Goal: Communication & Community: Answer question/provide support

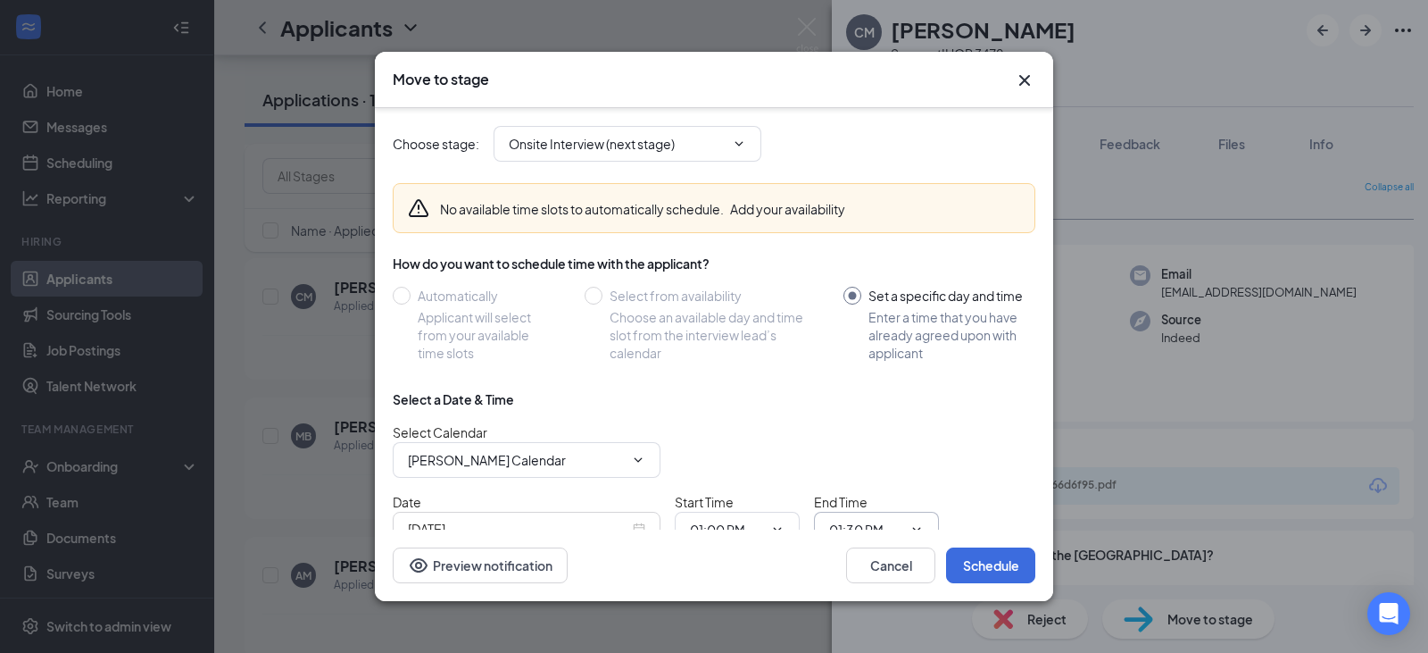
scroll to position [100, 0]
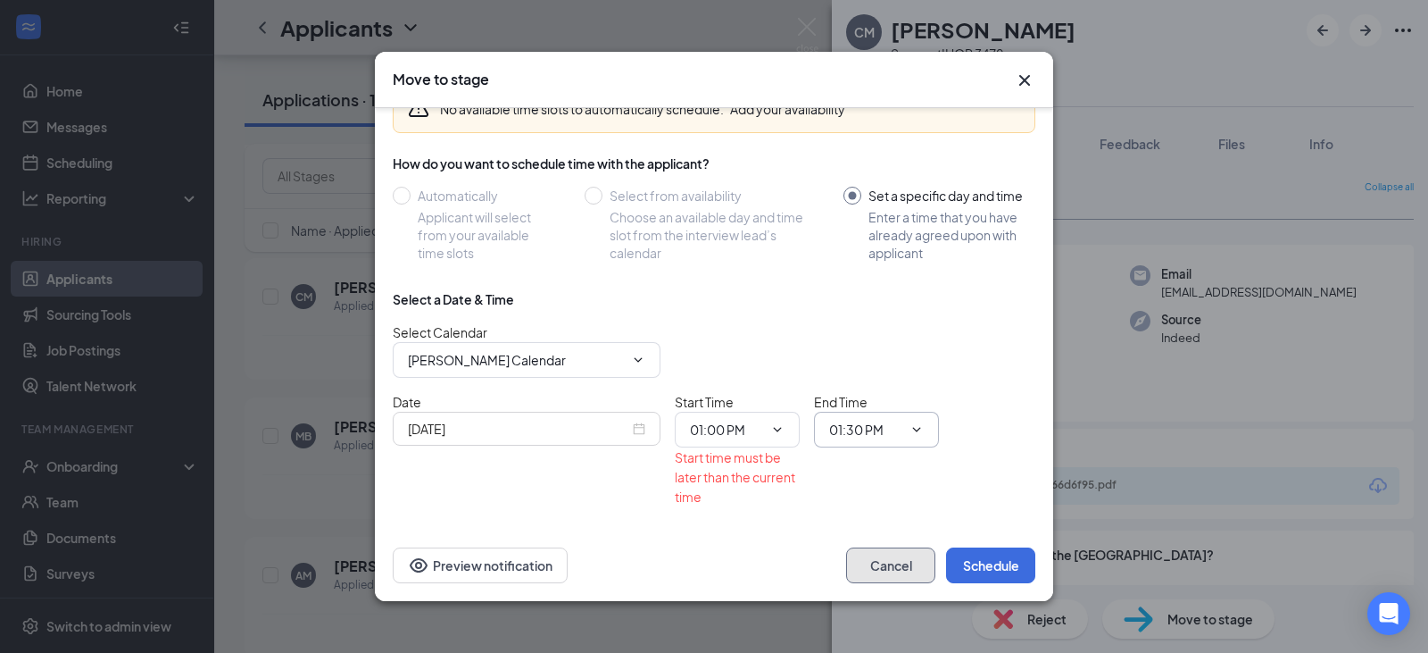
click at [901, 568] on button "Cancel" at bounding box center [890, 565] width 89 height 36
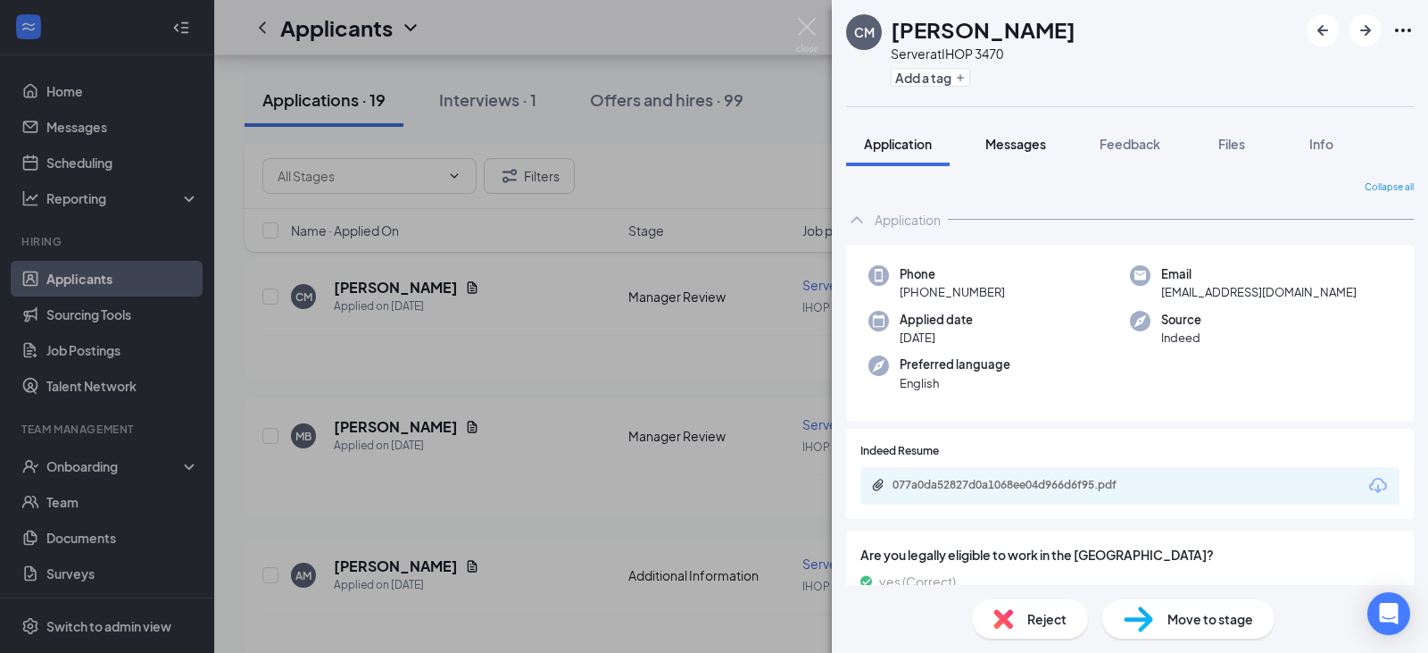
click at [1008, 148] on span "Messages" at bounding box center [1015, 144] width 61 height 16
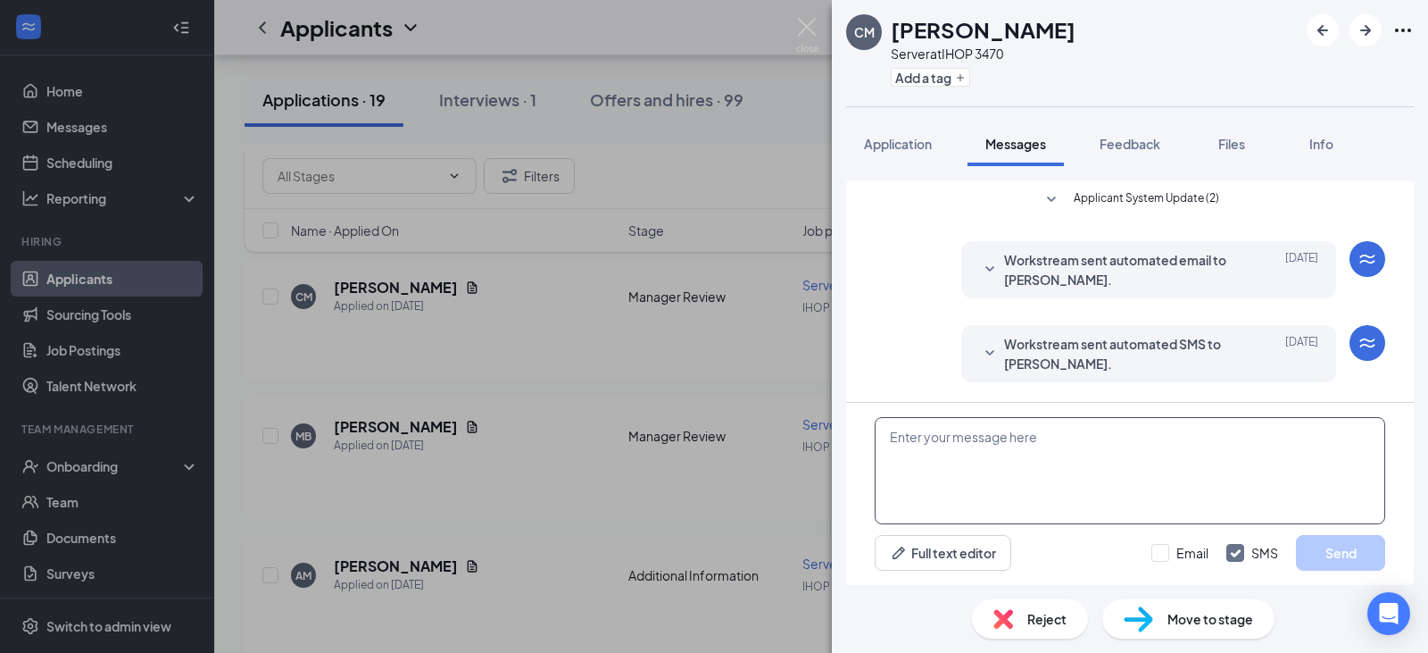
scroll to position [218, 0]
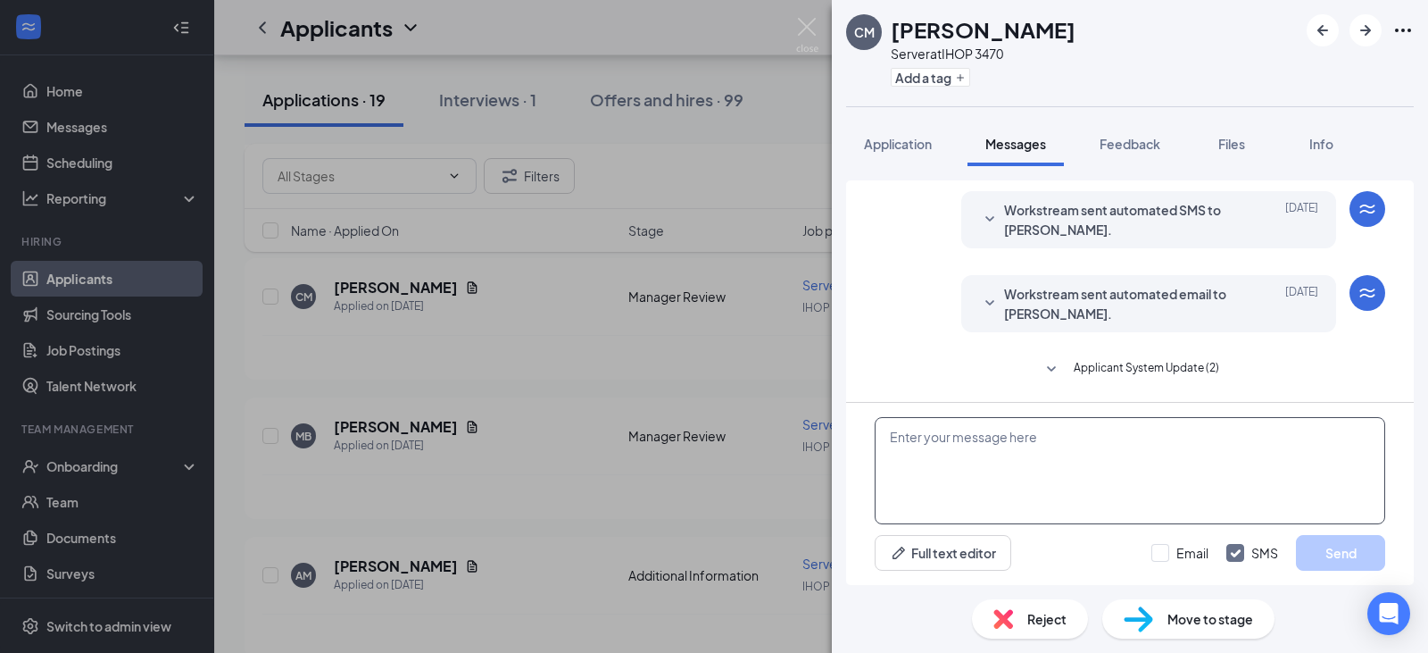
click at [991, 467] on textarea at bounding box center [1130, 470] width 511 height 107
type textarea "Hi [PERSON_NAME] are you available for an interview [DATE]?"
click at [1342, 551] on button "Send" at bounding box center [1340, 553] width 89 height 36
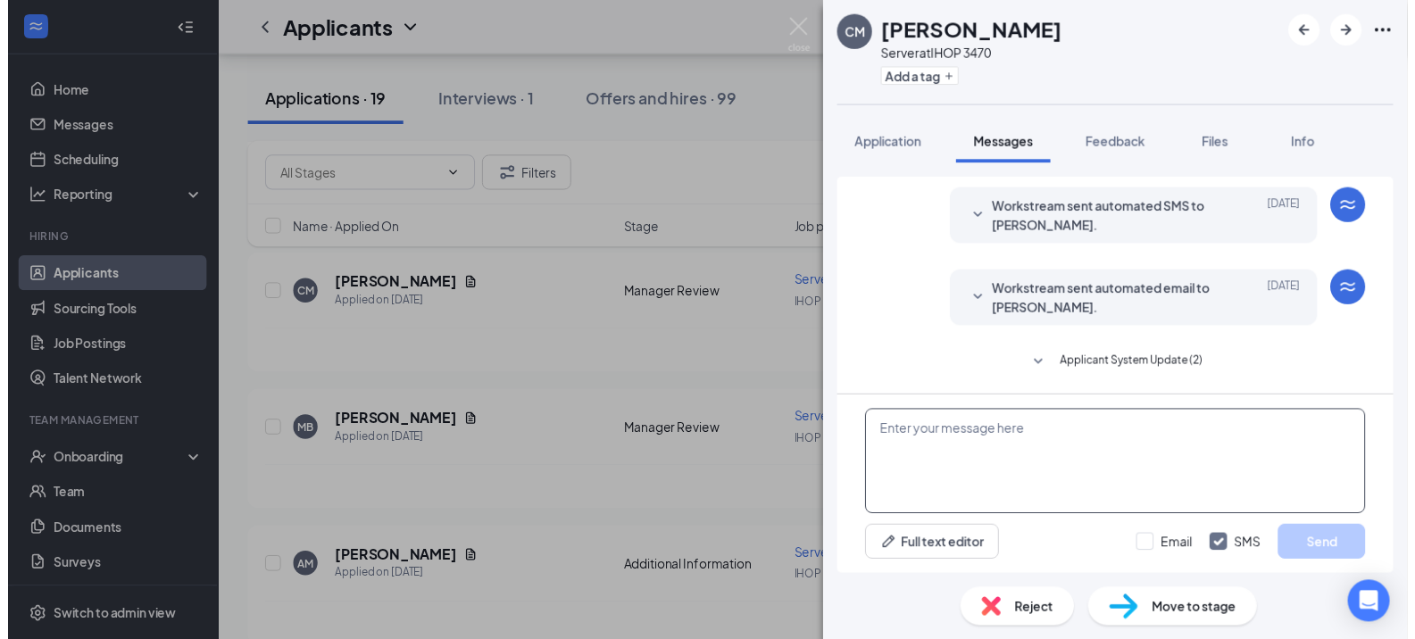
scroll to position [332, 0]
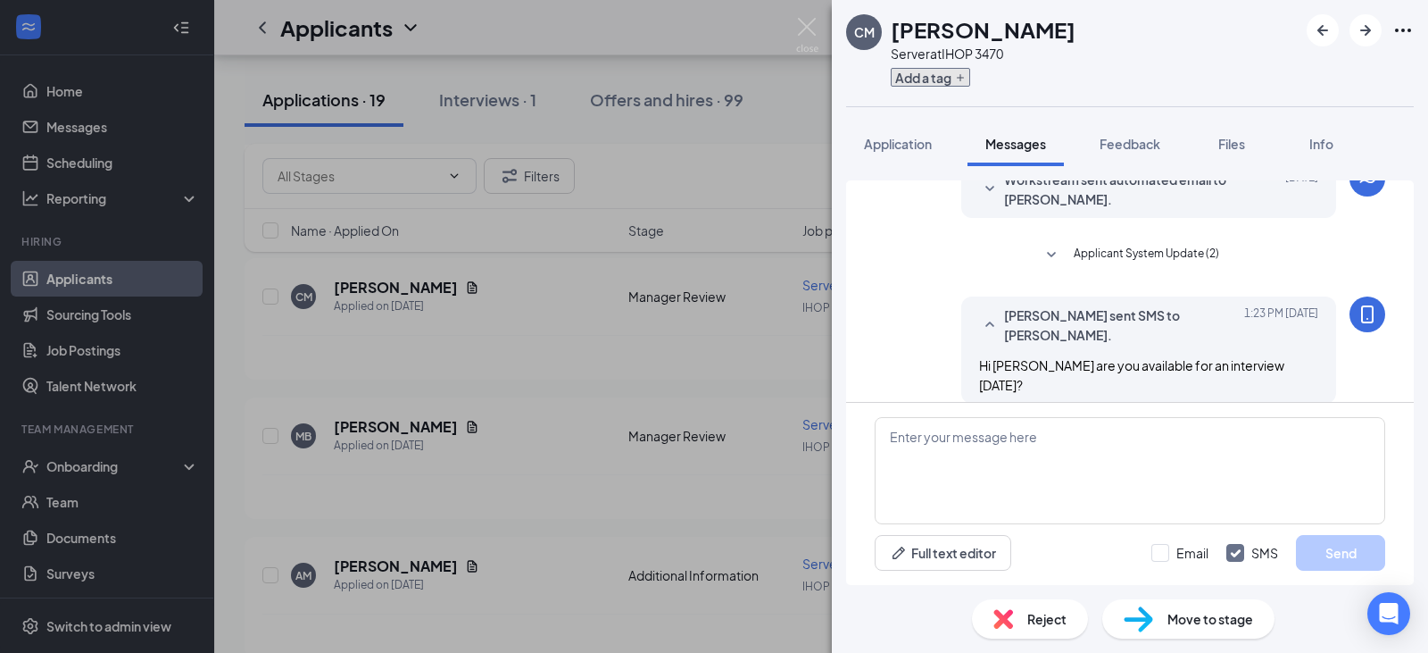
click at [936, 68] on button "Add a tag" at bounding box center [930, 77] width 79 height 19
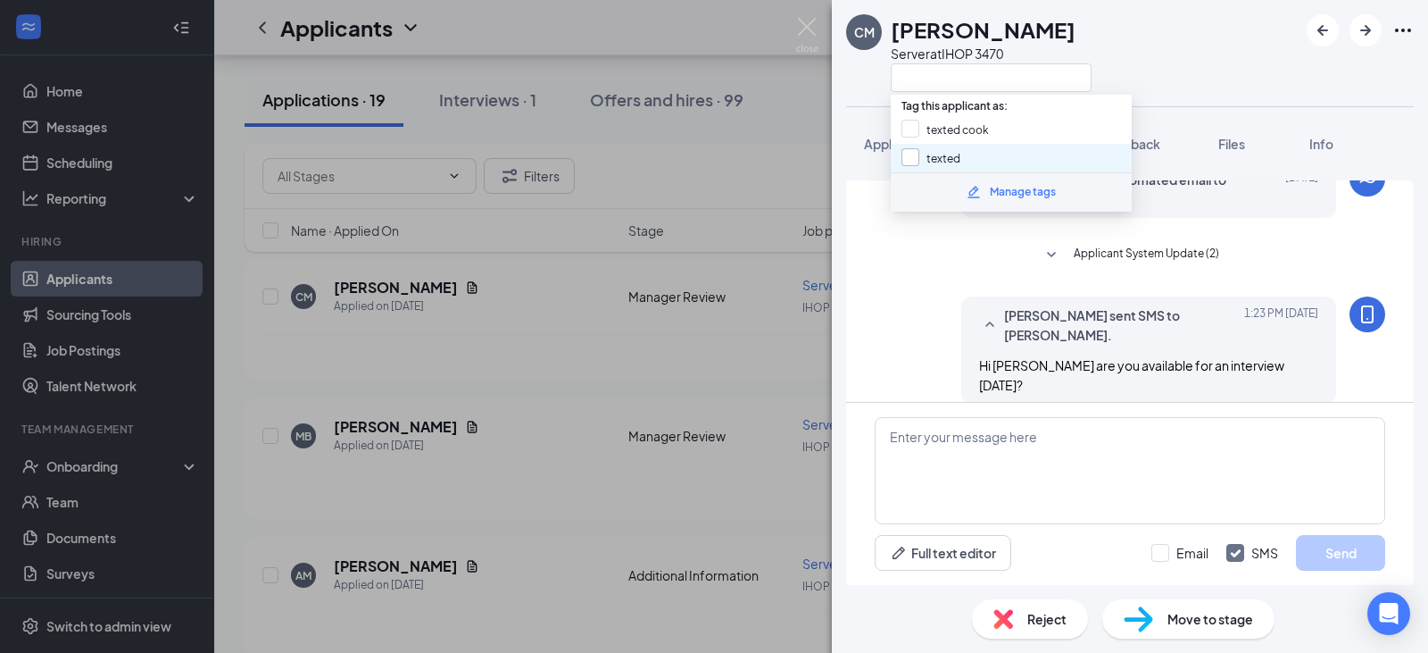
click at [947, 162] on input "texted" at bounding box center [931, 158] width 59 height 20
checkbox input "true"
click at [661, 348] on div "CM Cora McCulloch Server at IHOP 3470 Application Messages Feedback Files Info …" at bounding box center [714, 326] width 1428 height 653
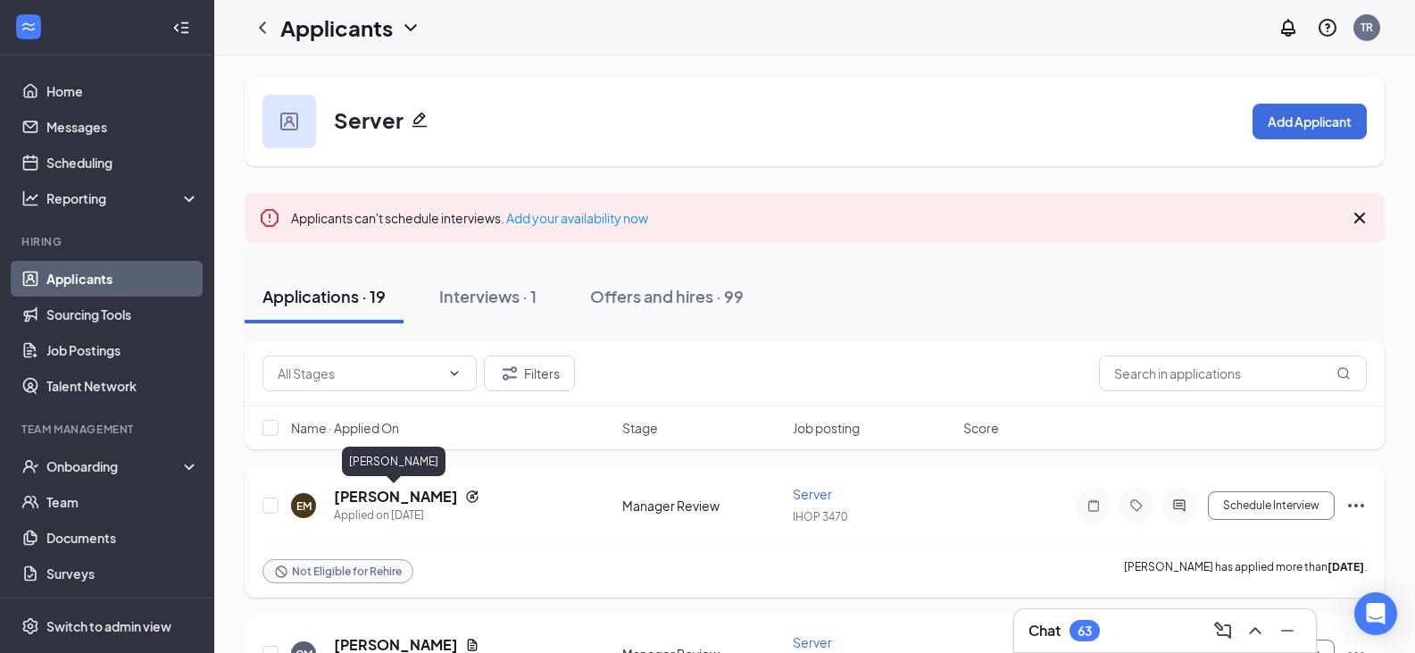
click at [378, 494] on h5 "[PERSON_NAME]" at bounding box center [396, 496] width 124 height 20
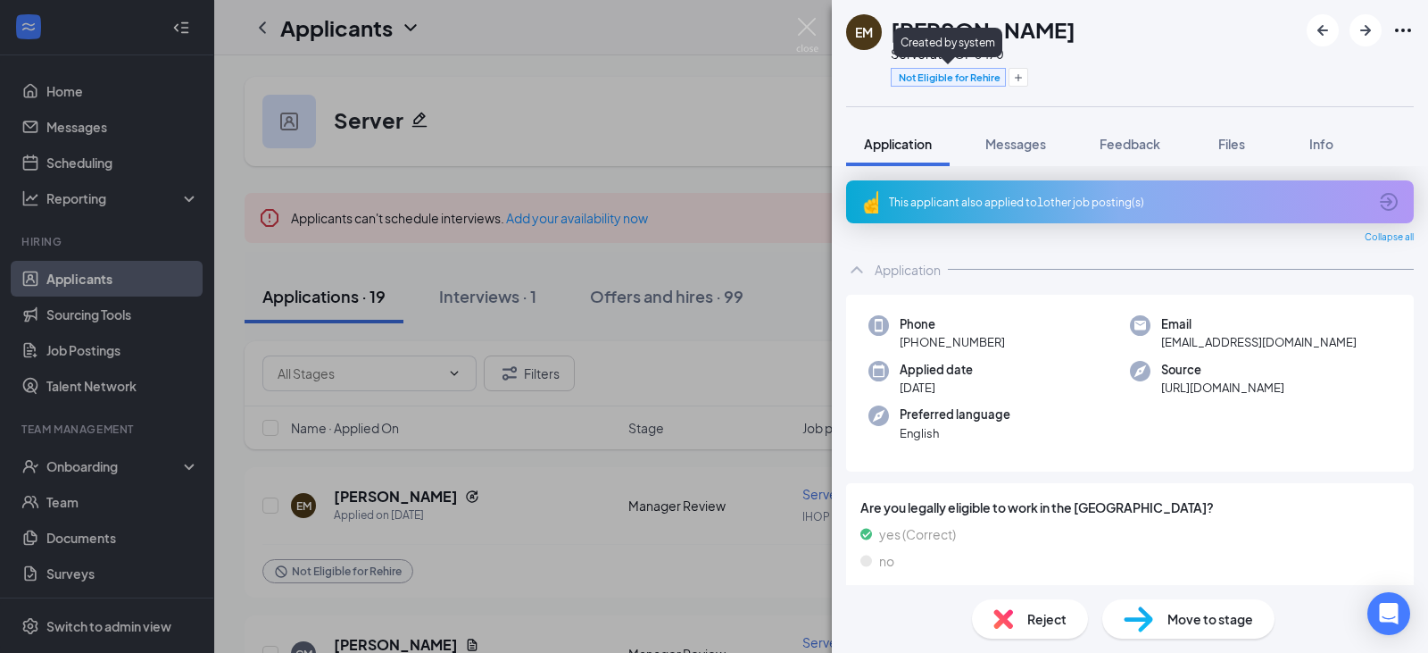
click at [935, 71] on span "Not Eligible for Rehire" at bounding box center [950, 77] width 102 height 15
click at [937, 49] on div "Created by system" at bounding box center [948, 42] width 109 height 29
click at [935, 83] on span "Not Eligible for Rehire" at bounding box center [950, 77] width 102 height 15
click at [1236, 146] on span "Files" at bounding box center [1231, 144] width 27 height 16
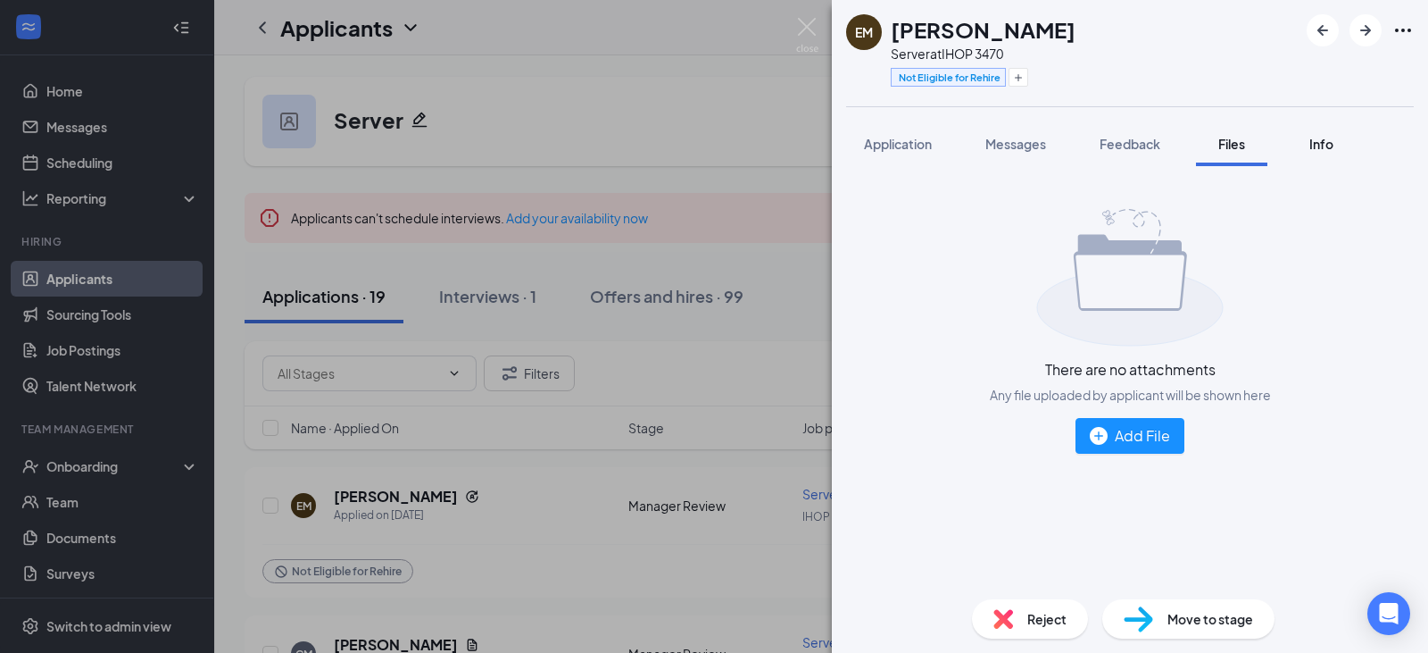
click at [1317, 140] on span "Info" at bounding box center [1322, 144] width 24 height 16
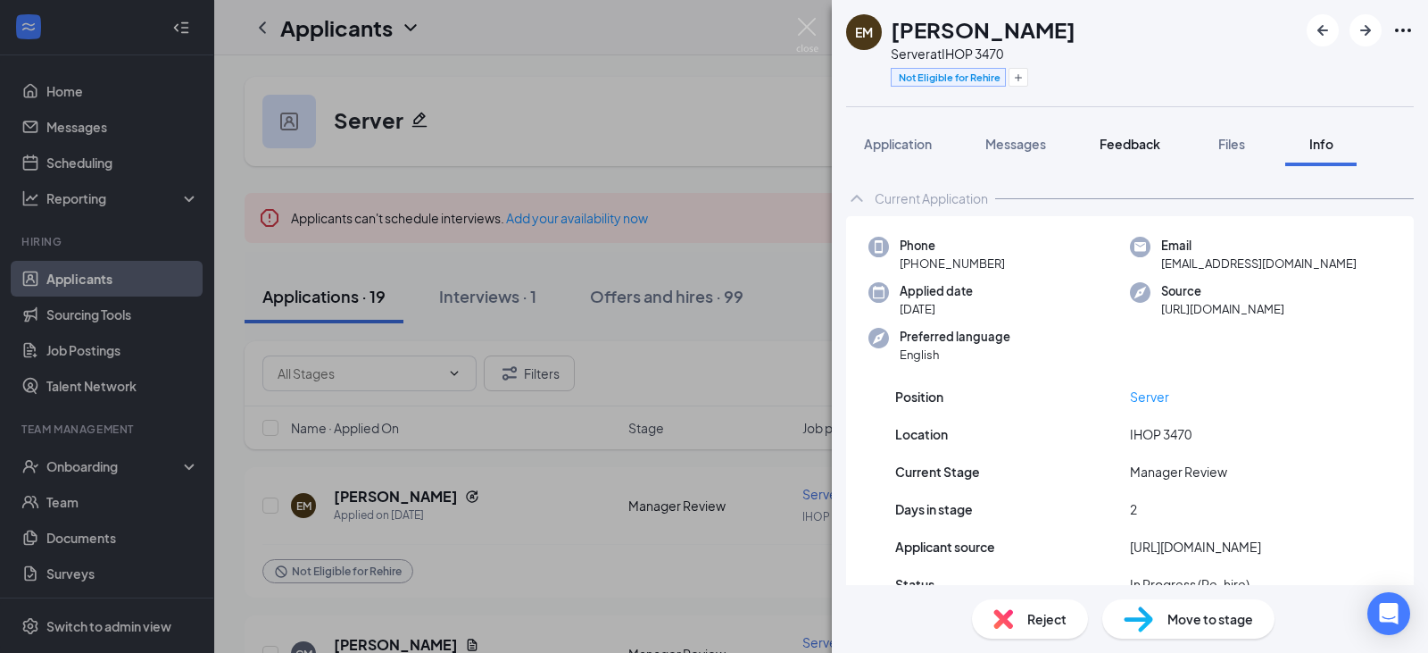
click at [1109, 135] on div "Feedback" at bounding box center [1130, 144] width 61 height 18
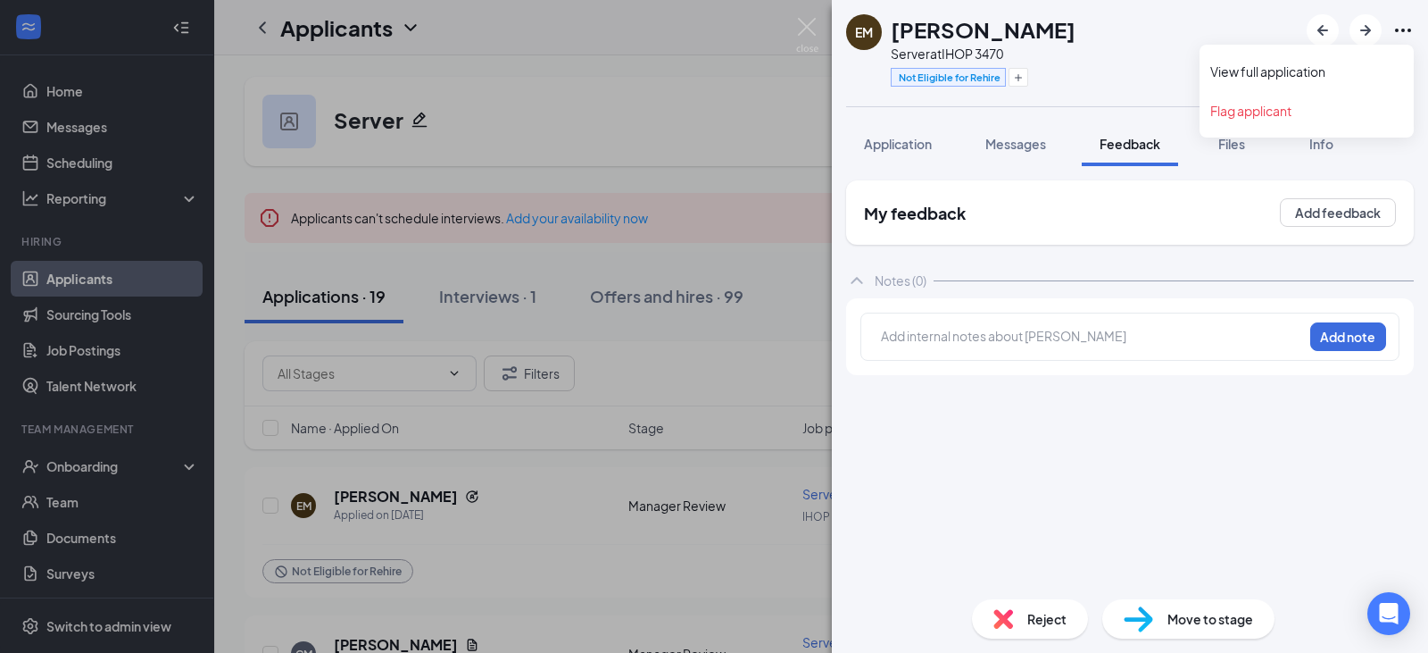
click at [1408, 32] on icon "Ellipses" at bounding box center [1403, 30] width 21 height 21
click at [1291, 71] on link "View full application" at bounding box center [1306, 71] width 193 height 18
click at [801, 32] on img at bounding box center [807, 35] width 22 height 35
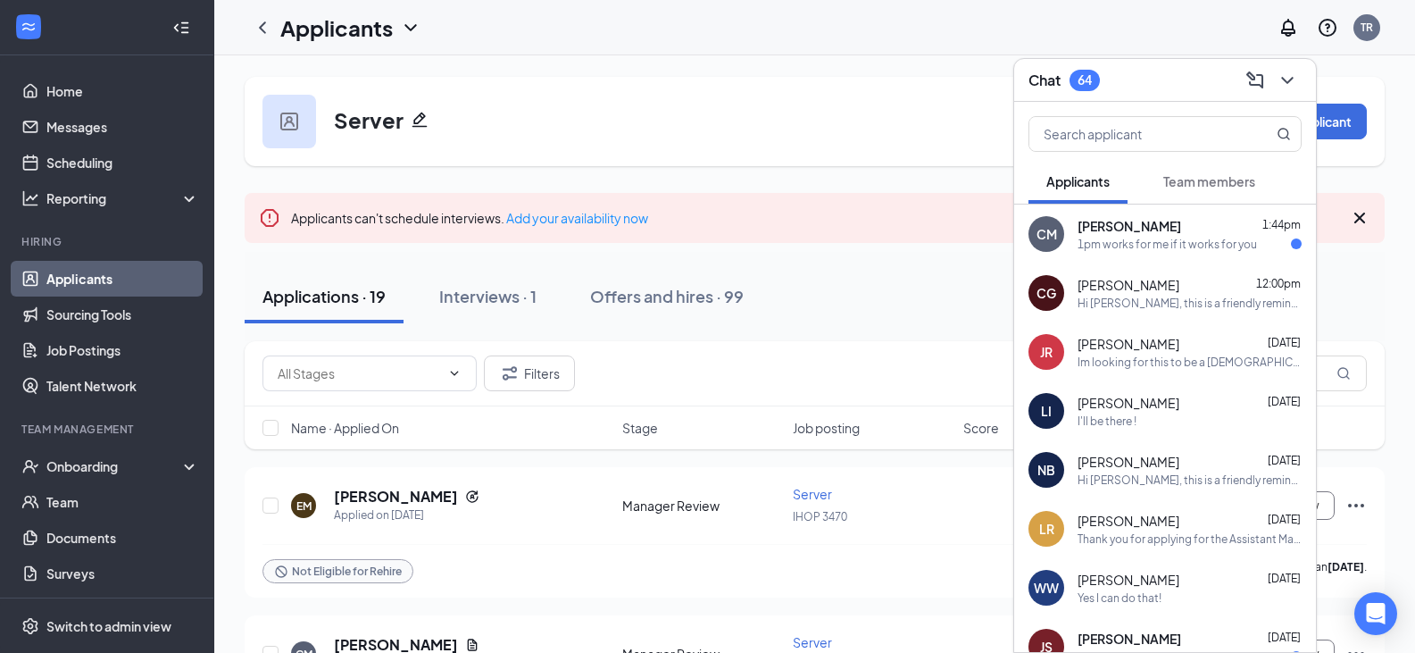
click at [1148, 251] on div "1pm works for me if it works for you" at bounding box center [1166, 244] width 179 height 15
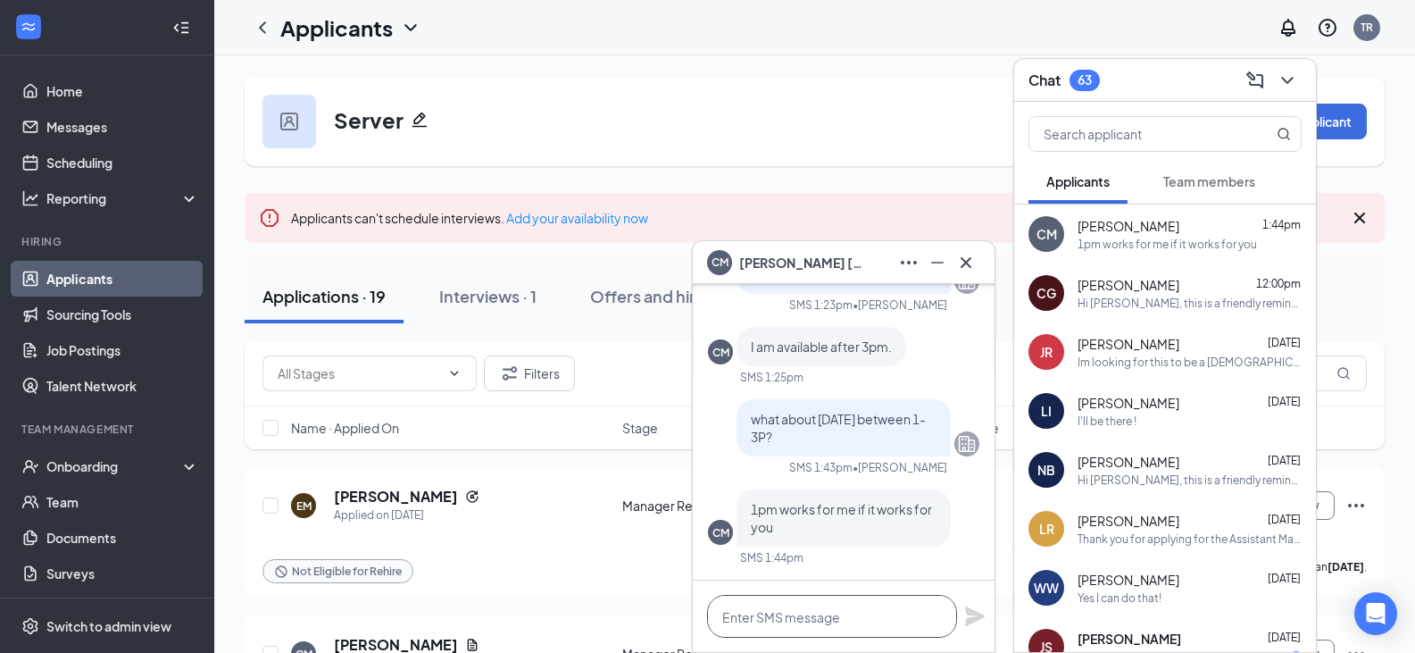
click at [832, 629] on textarea at bounding box center [832, 616] width 250 height 43
type textarea "ok that works"
click at [982, 624] on icon "Plane" at bounding box center [974, 615] width 21 height 21
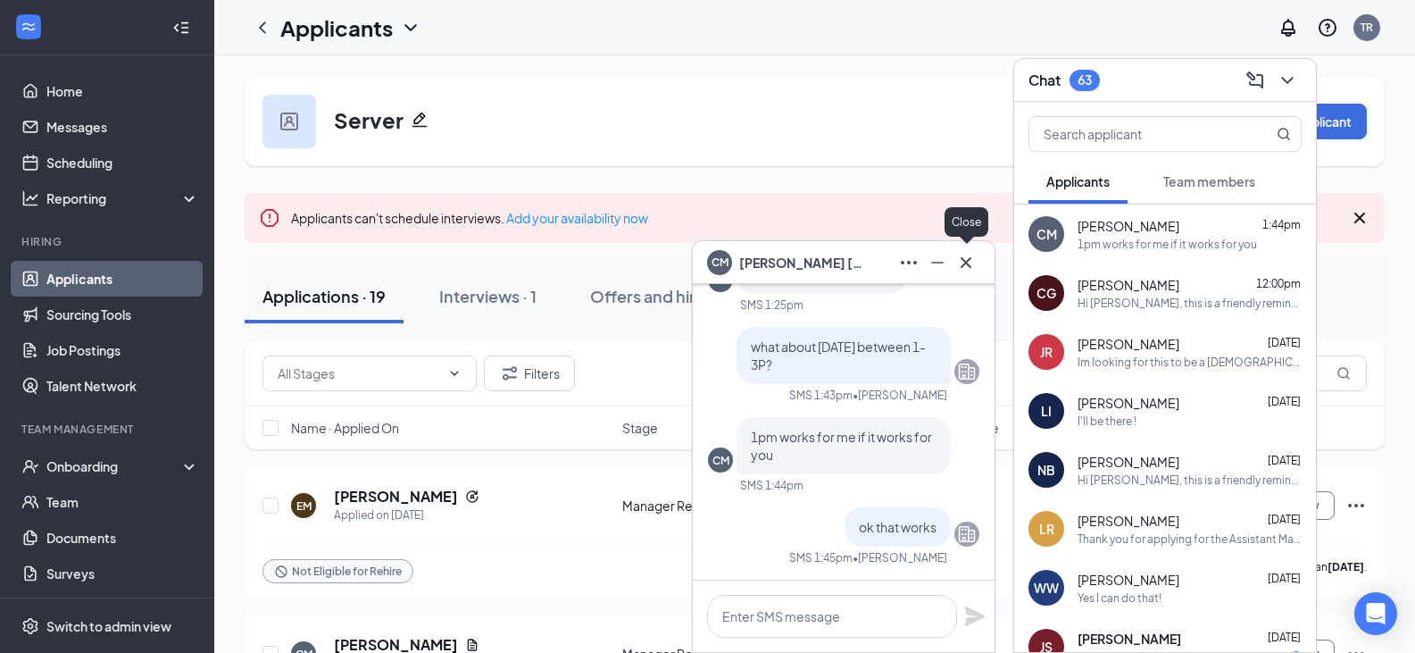
click at [965, 262] on icon "Cross" at bounding box center [965, 261] width 11 height 11
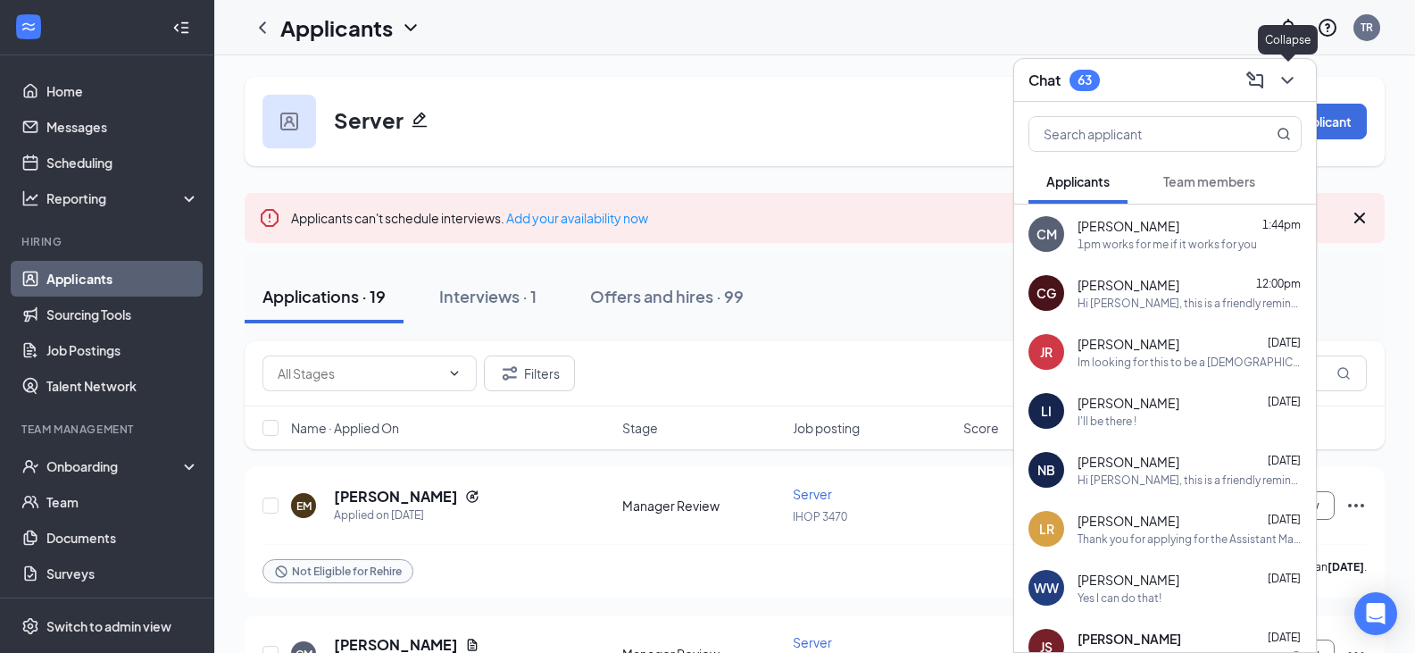
click at [1279, 76] on icon "ChevronDown" at bounding box center [1286, 80] width 21 height 21
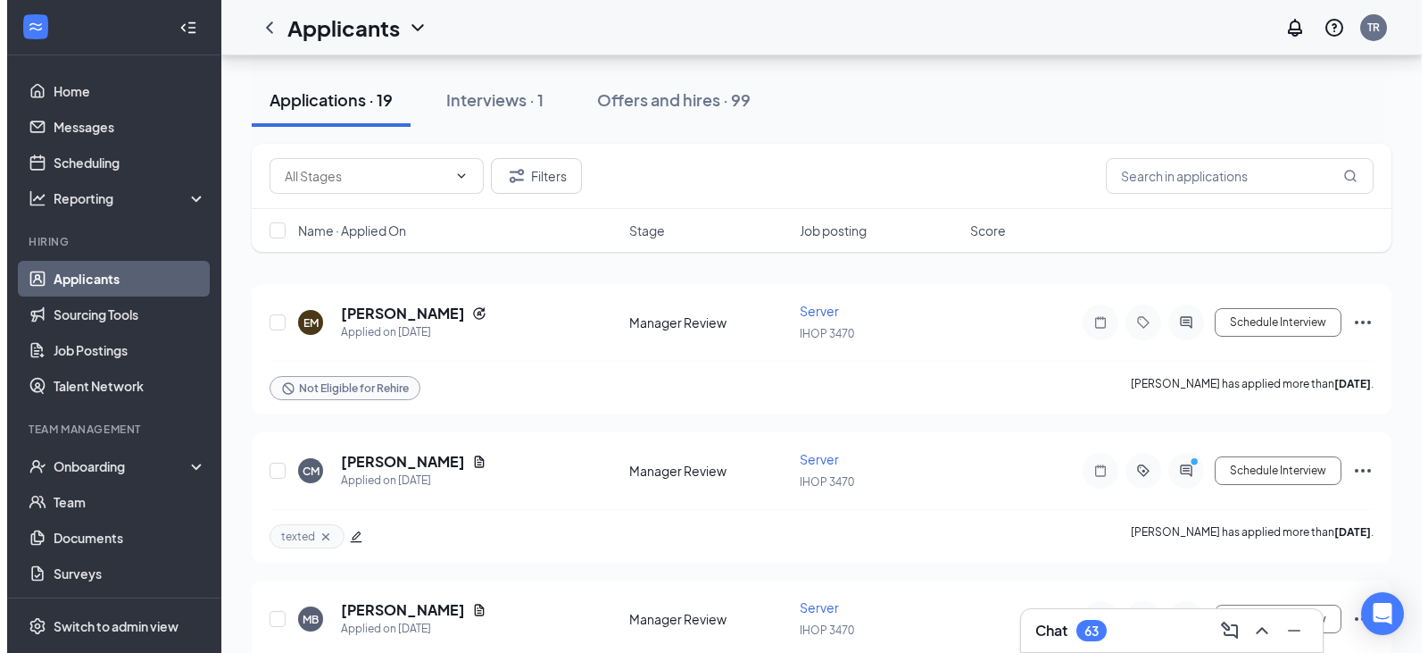
scroll to position [179, 0]
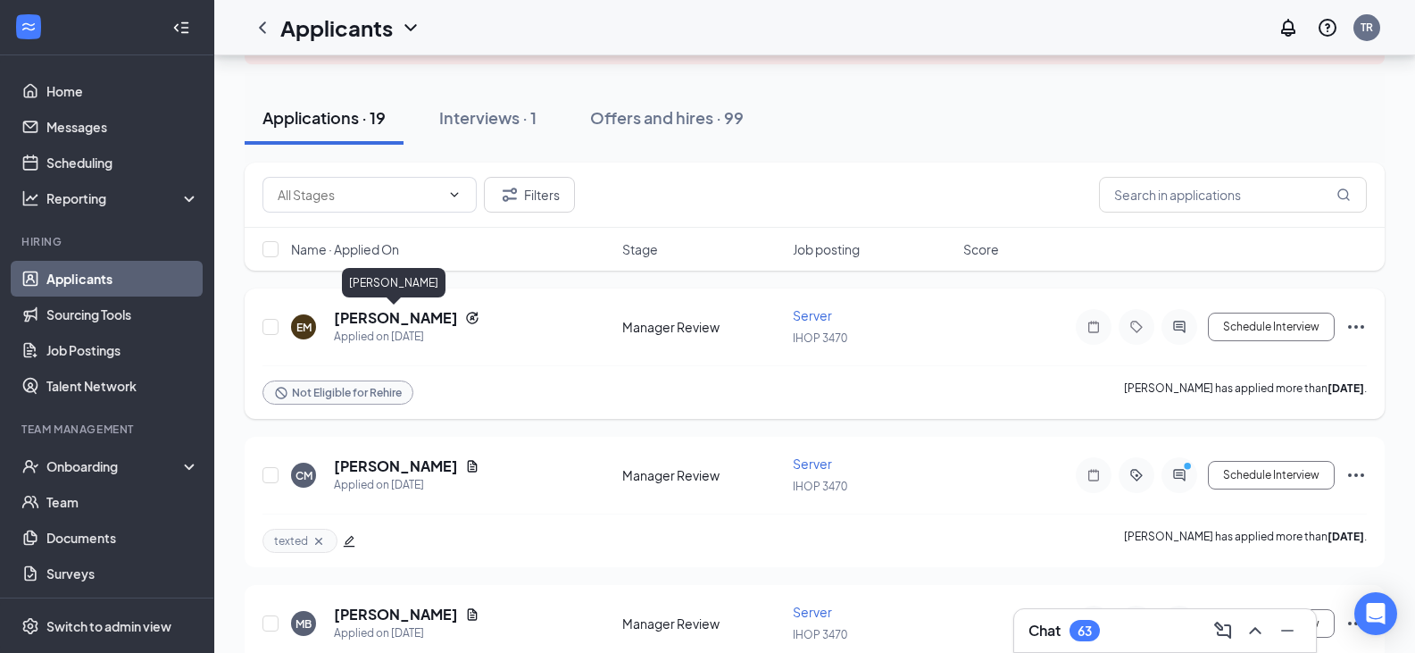
click at [379, 318] on h5 "[PERSON_NAME]" at bounding box center [396, 318] width 124 height 20
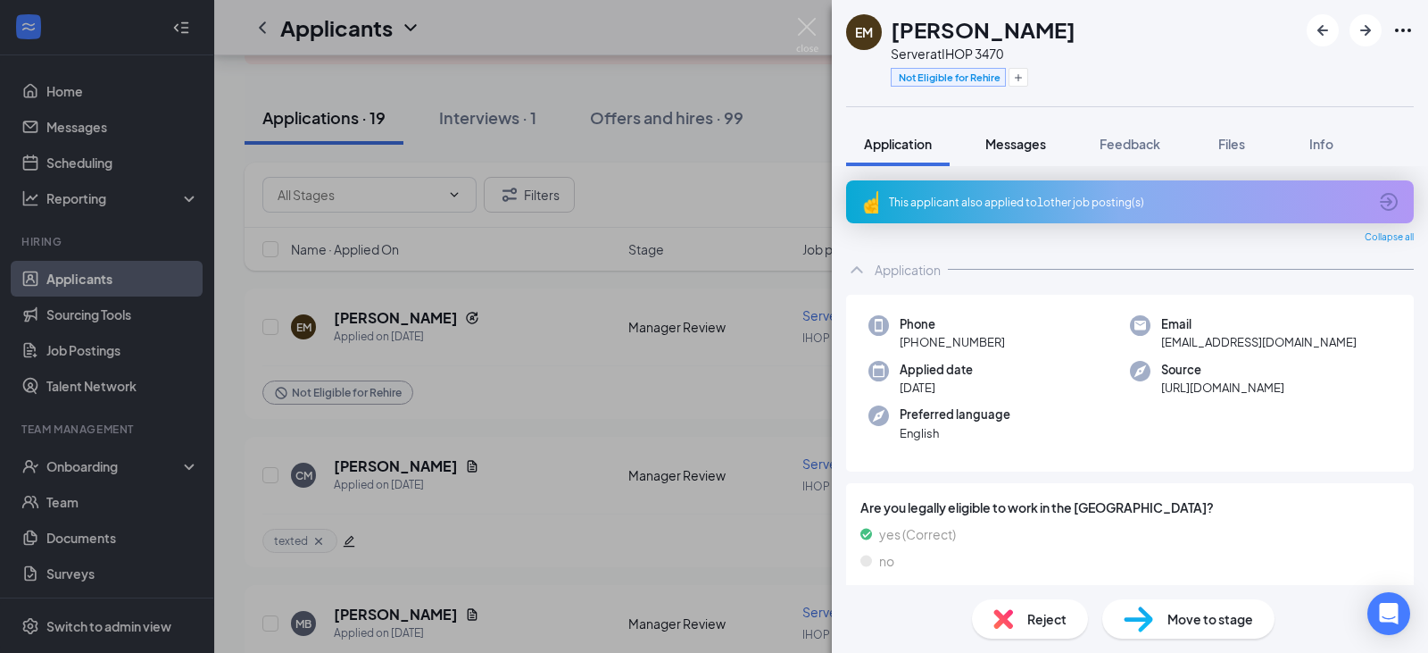
click at [1018, 143] on span "Messages" at bounding box center [1015, 144] width 61 height 16
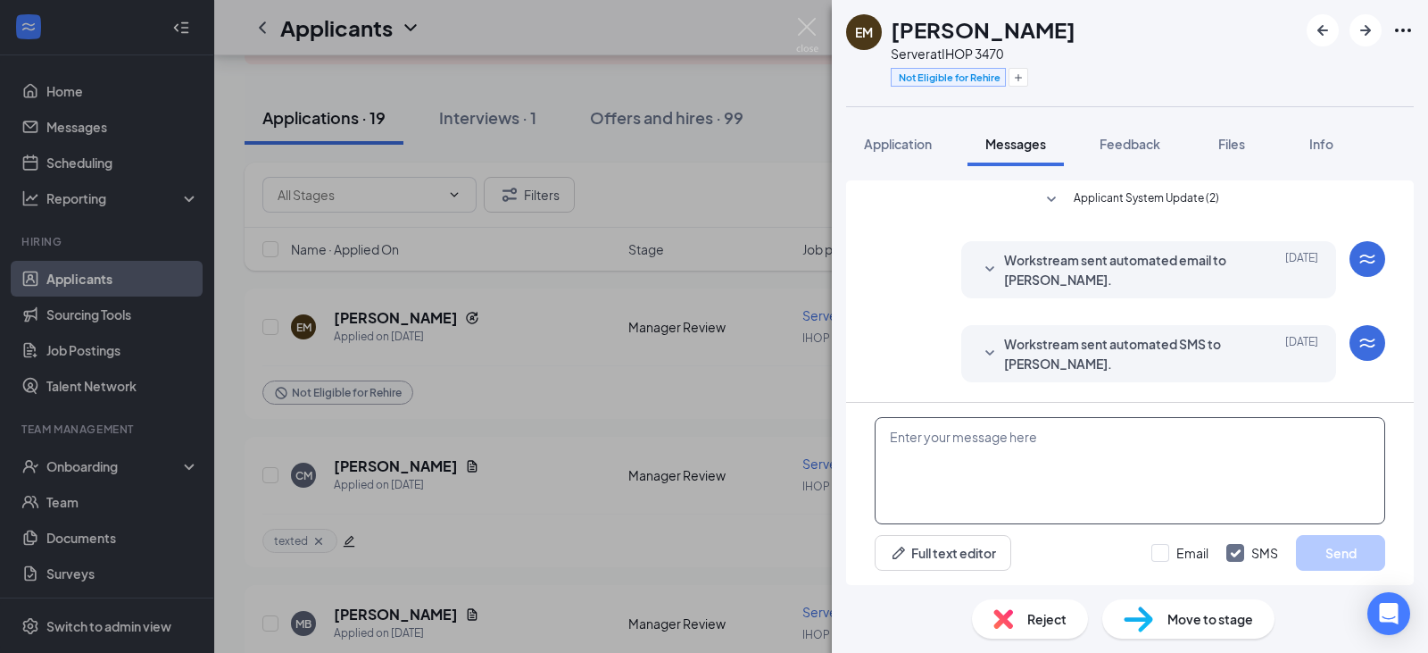
scroll to position [50, 0]
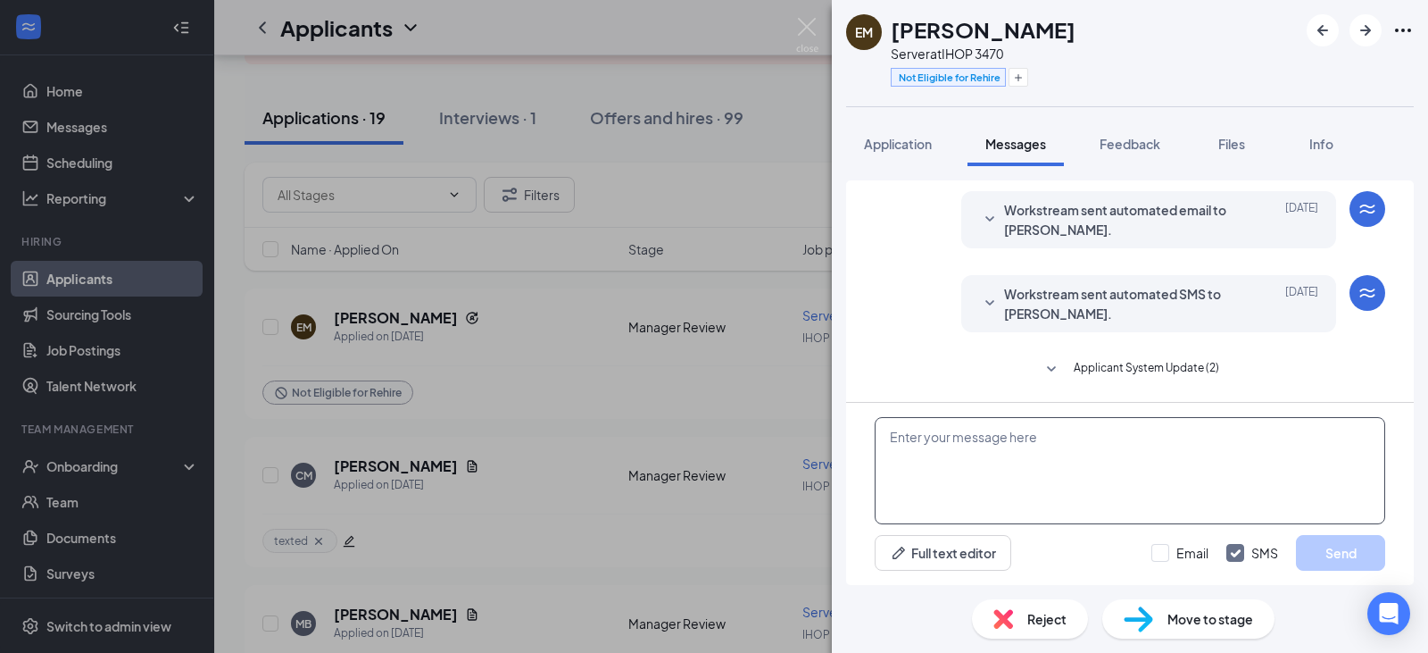
click at [943, 449] on textarea at bounding box center [1130, 470] width 511 height 107
type textarea "Hi Ellena are you available for an interview"
click at [1348, 556] on button "Send" at bounding box center [1340, 553] width 89 height 36
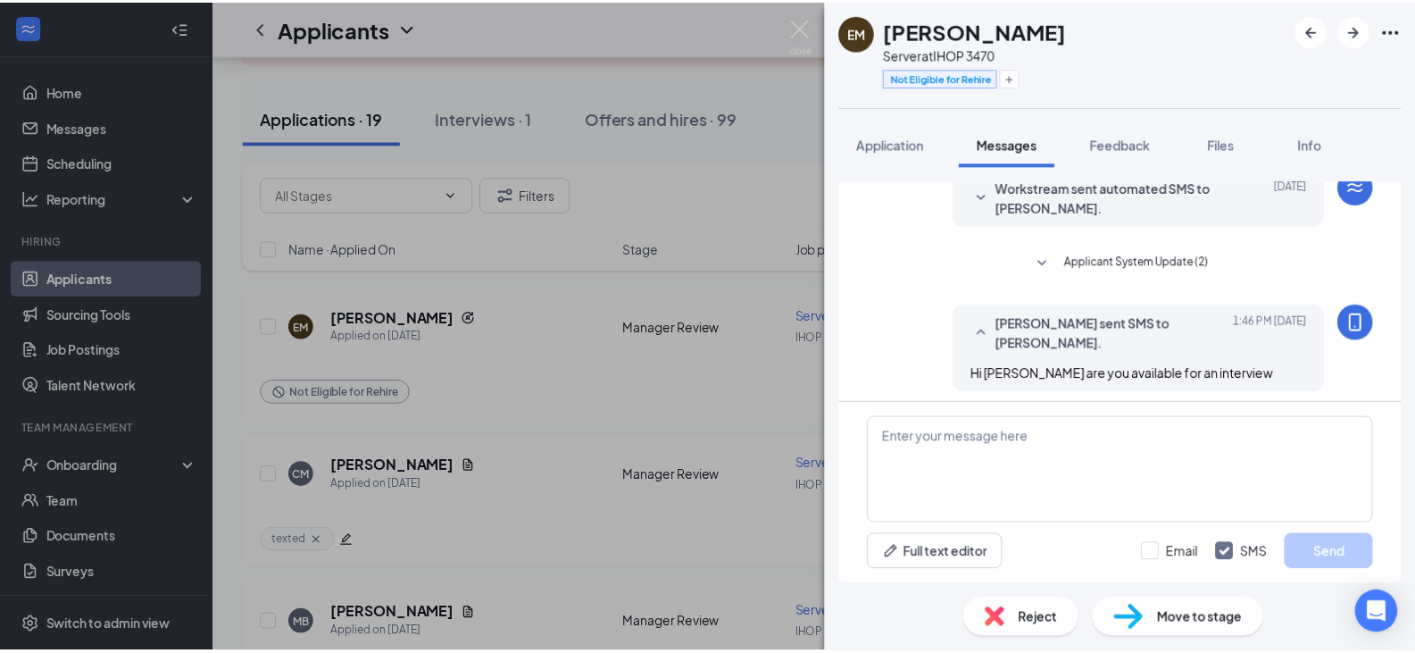
scroll to position [164, 0]
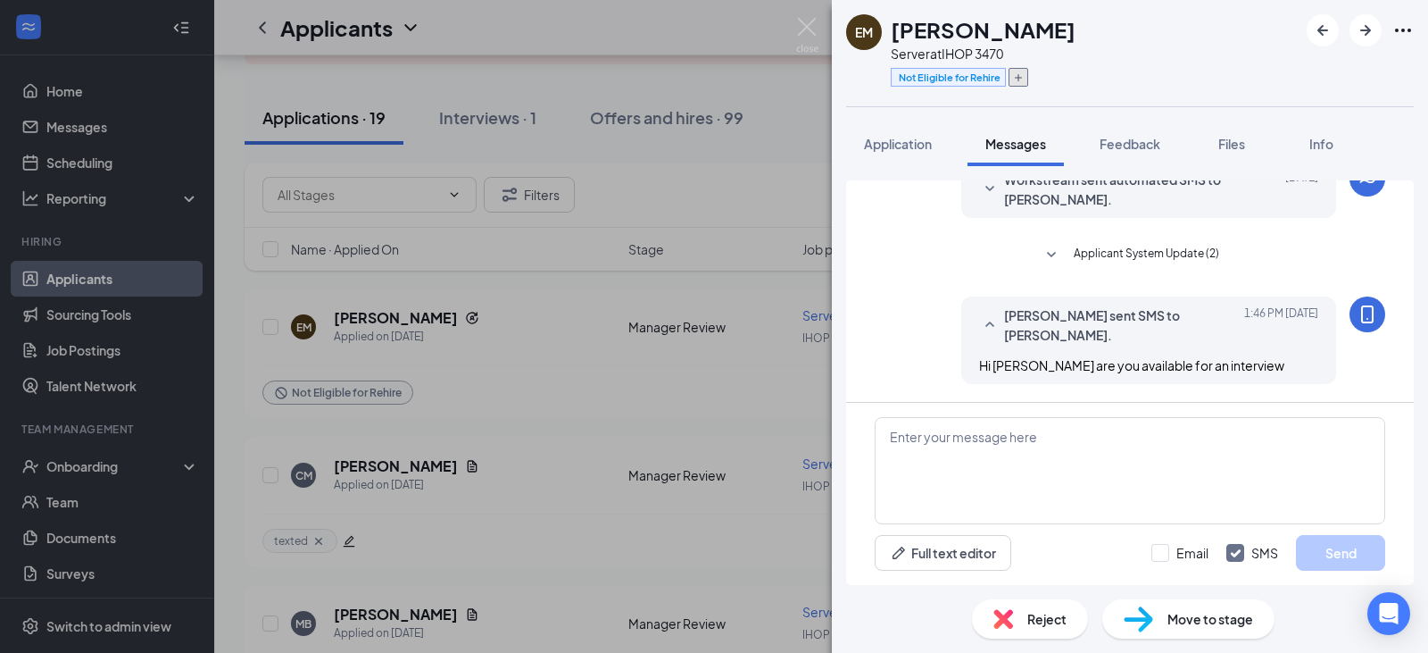
click at [1015, 75] on icon "Plus" at bounding box center [1018, 77] width 11 height 11
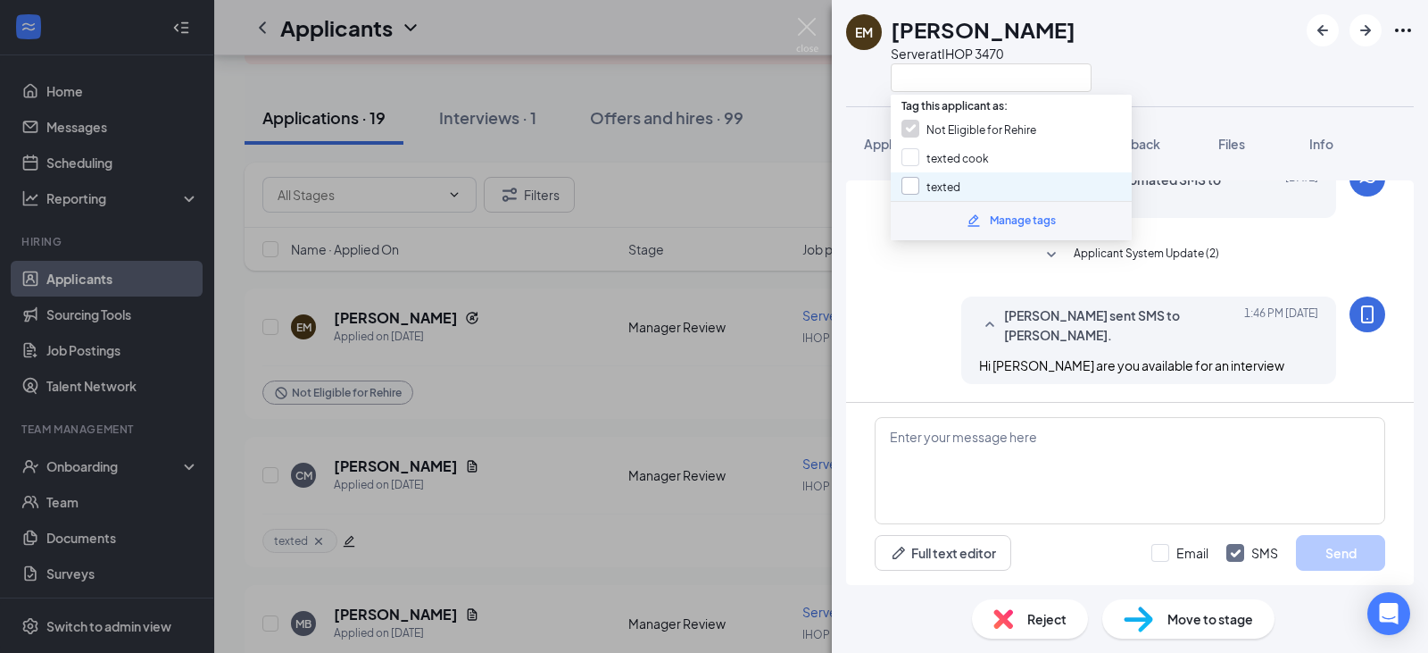
click at [914, 186] on input "texted" at bounding box center [931, 187] width 59 height 20
checkbox input "true"
click at [762, 191] on div "EM Ellena Montoya Server at IHOP 3470 Application Messages Feedback Files Info …" at bounding box center [714, 326] width 1428 height 653
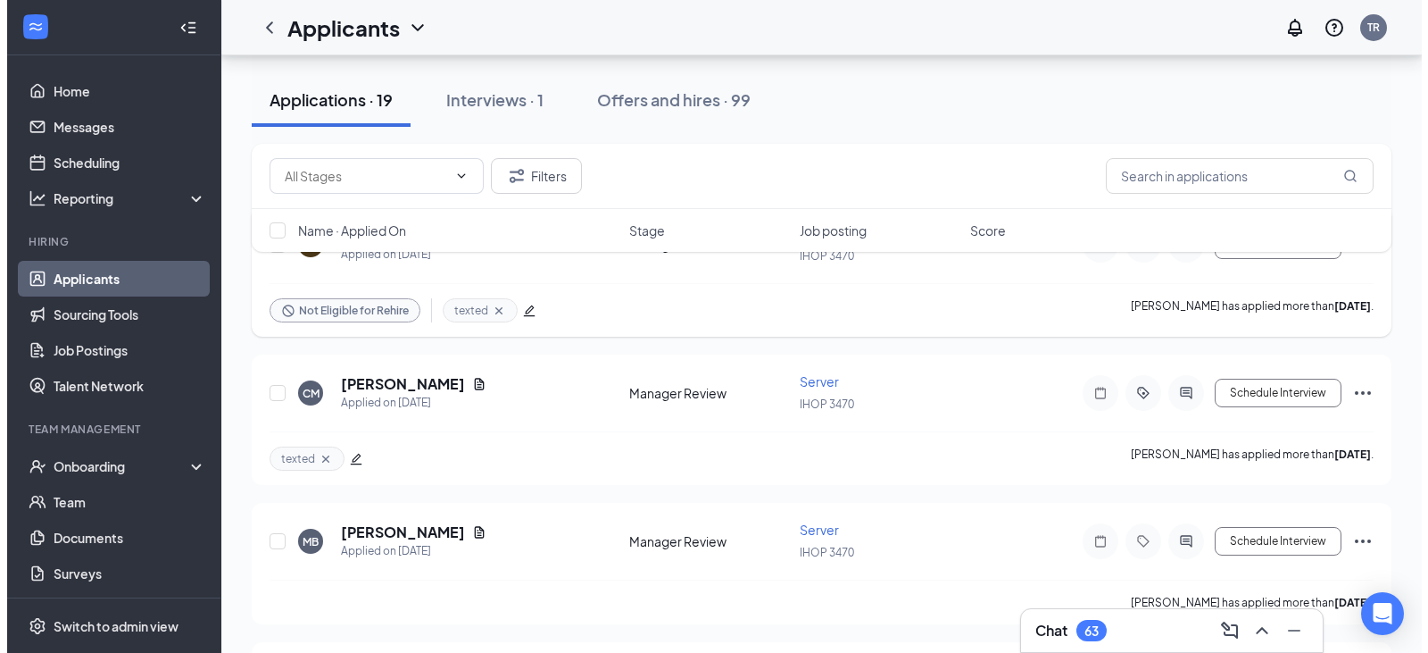
scroll to position [357, 0]
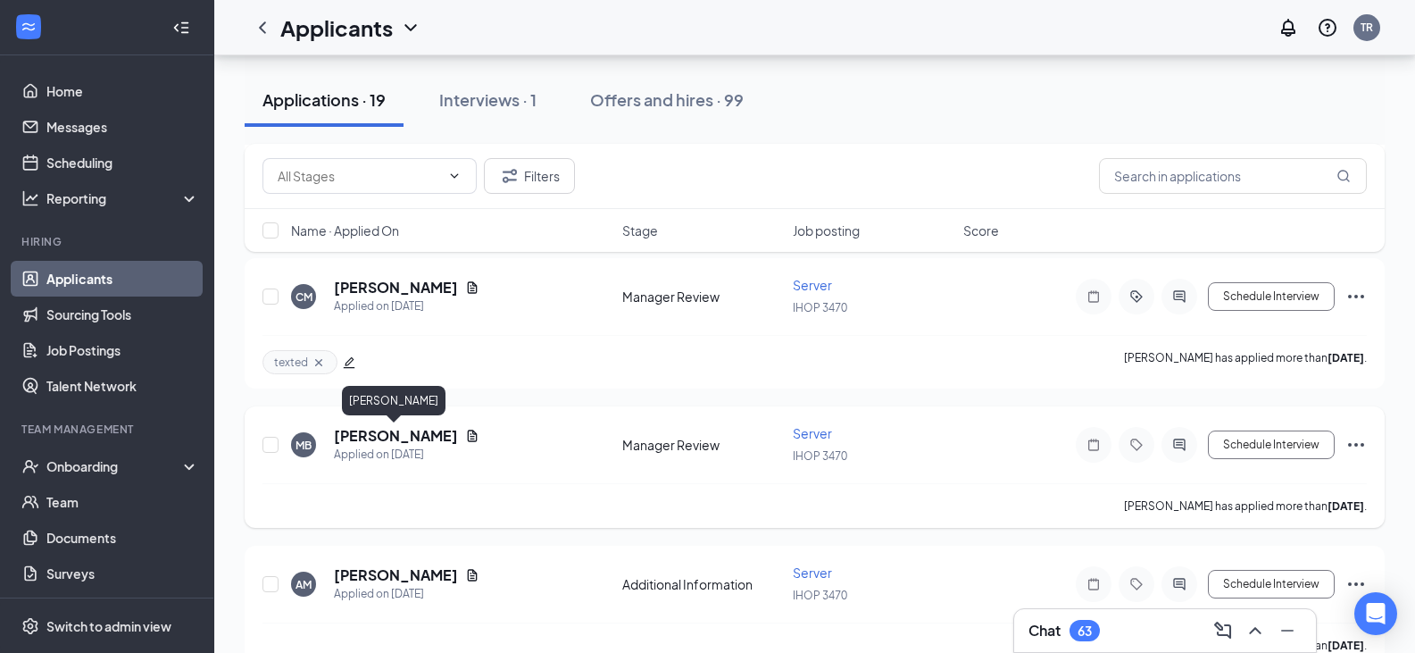
click at [403, 441] on h5 "Melanie Bernard" at bounding box center [396, 436] width 124 height 20
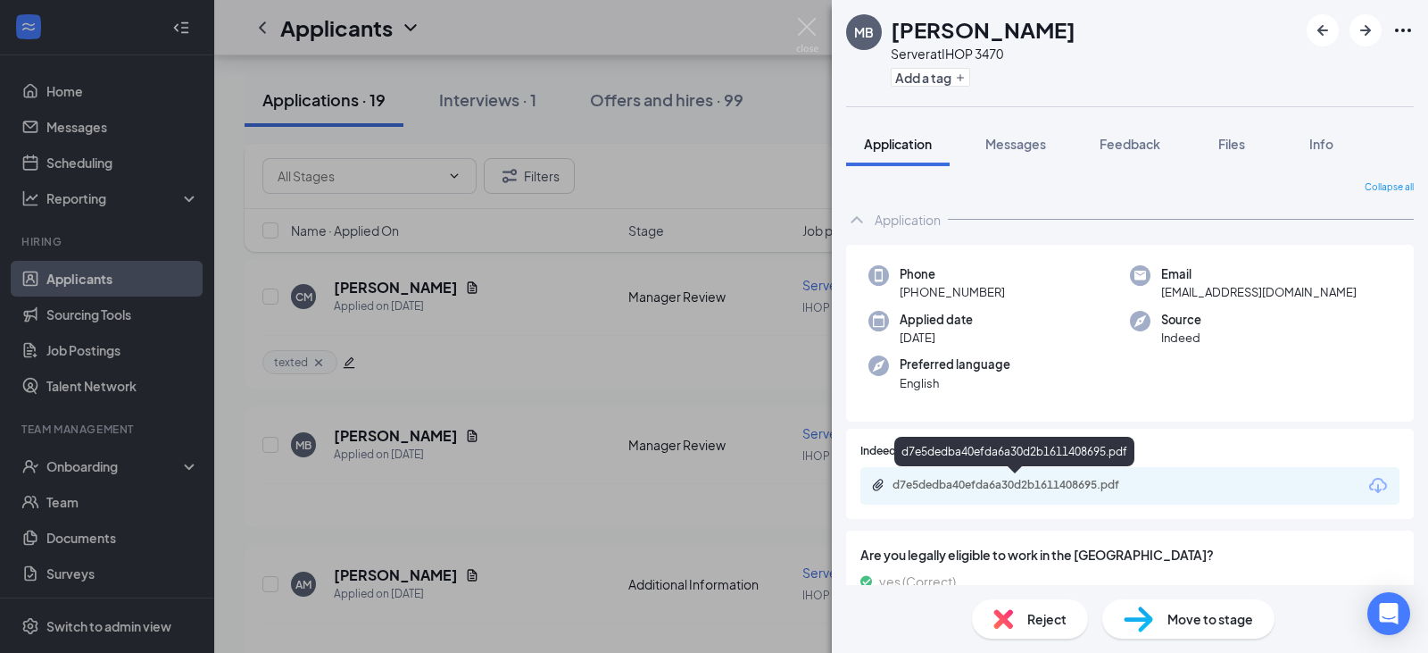
click at [1021, 490] on div "d7e5dedba40efda6a30d2b1611408695.pdf" at bounding box center [1018, 485] width 250 height 14
click at [1010, 139] on span "Messages" at bounding box center [1015, 144] width 61 height 16
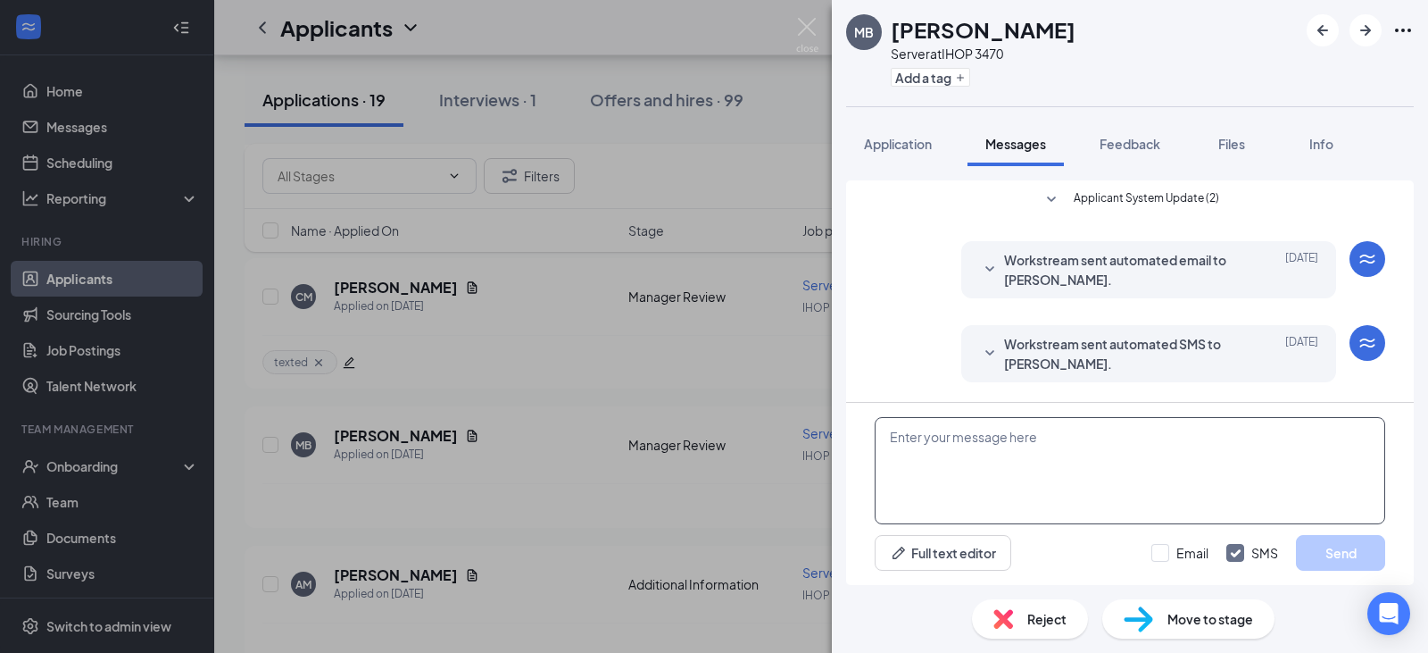
scroll to position [50, 0]
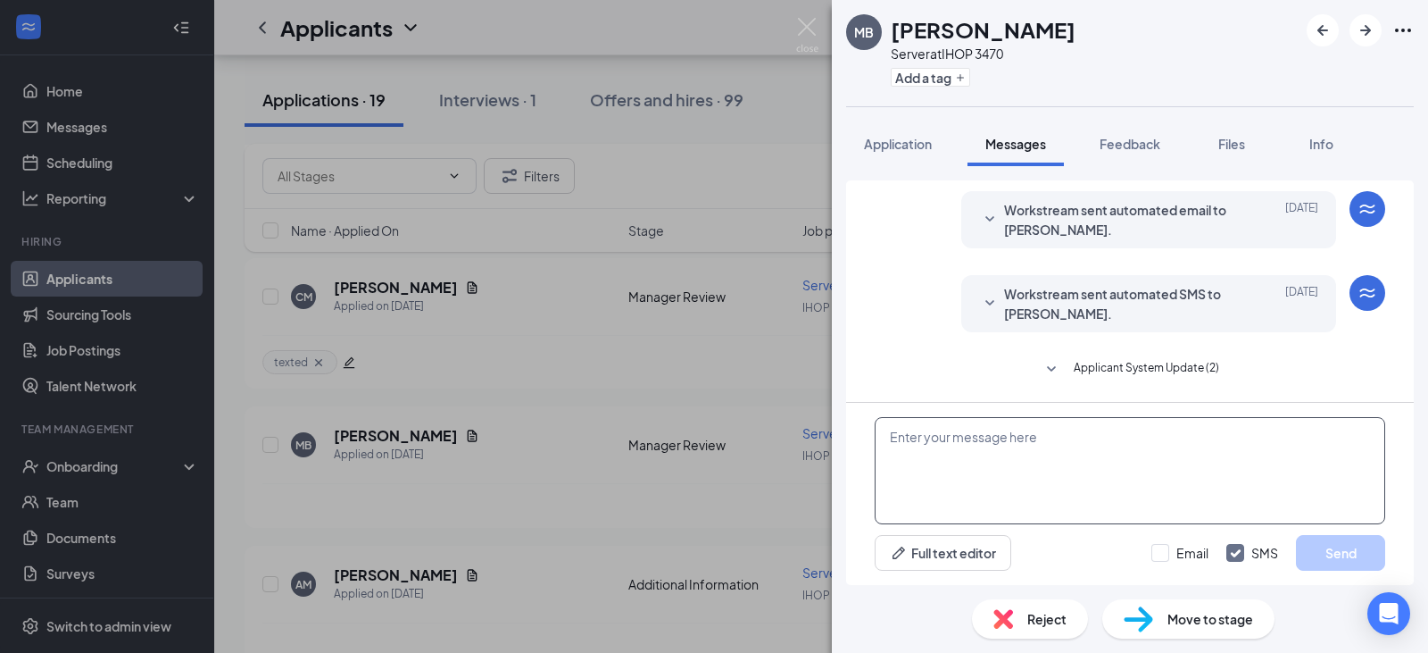
drag, startPoint x: 1000, startPoint y: 461, endPoint x: 1011, endPoint y: 460, distance: 11.6
click at [1005, 460] on textarea at bounding box center [1130, 470] width 511 height 107
type textarea "h"
type textarea "Hi Melanie are u available for an interview?"
drag, startPoint x: 1335, startPoint y: 556, endPoint x: 1196, endPoint y: 477, distance: 159.5
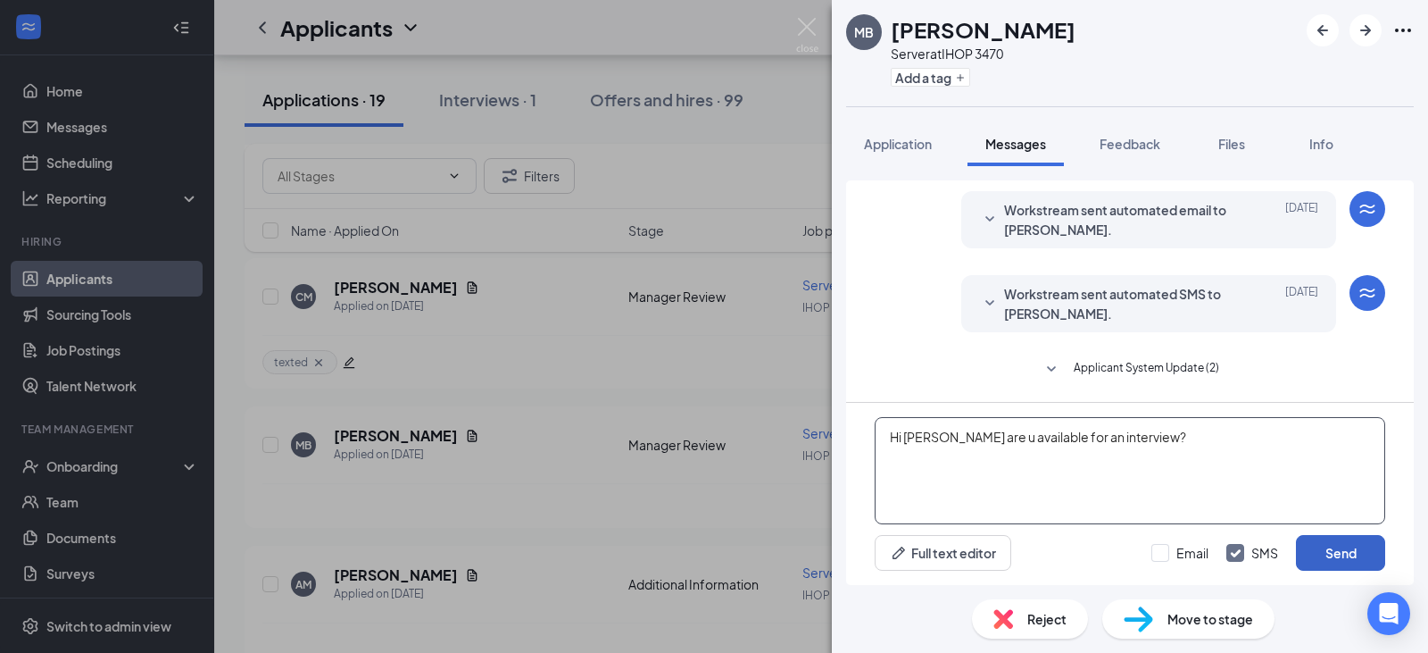
click at [1336, 555] on button "Send" at bounding box center [1340, 553] width 89 height 36
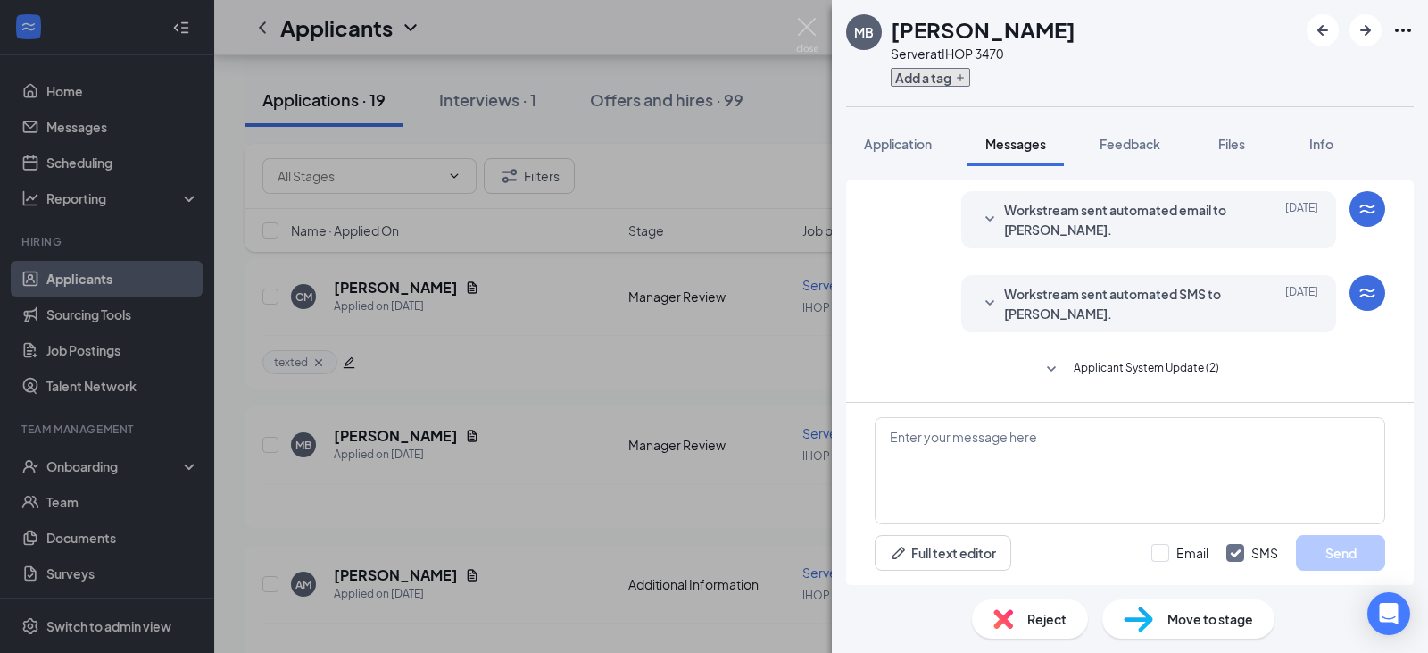
click at [952, 75] on button "Add a tag" at bounding box center [930, 77] width 79 height 19
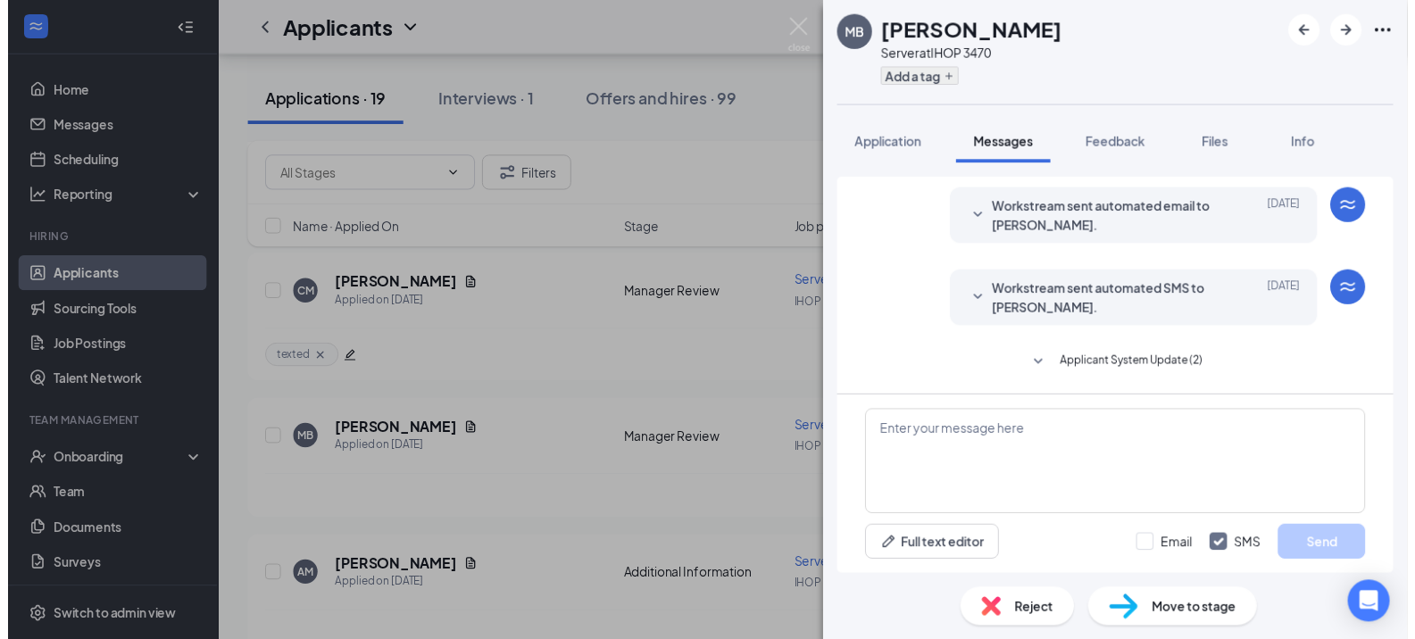
scroll to position [164, 0]
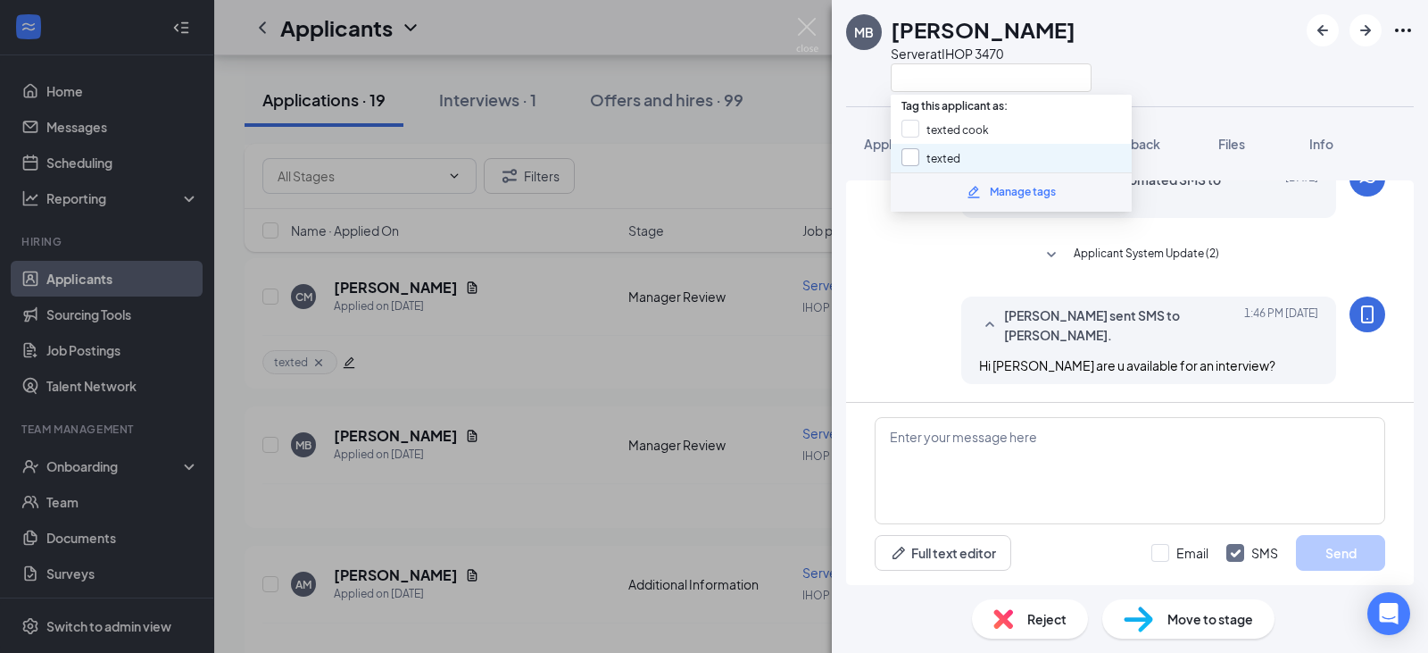
click at [927, 159] on input "texted" at bounding box center [931, 158] width 59 height 20
checkbox input "true"
click at [805, 396] on div "MB Melanie Bernard Server at IHOP 3470 Application Messages Feedback Files Info…" at bounding box center [714, 326] width 1428 height 653
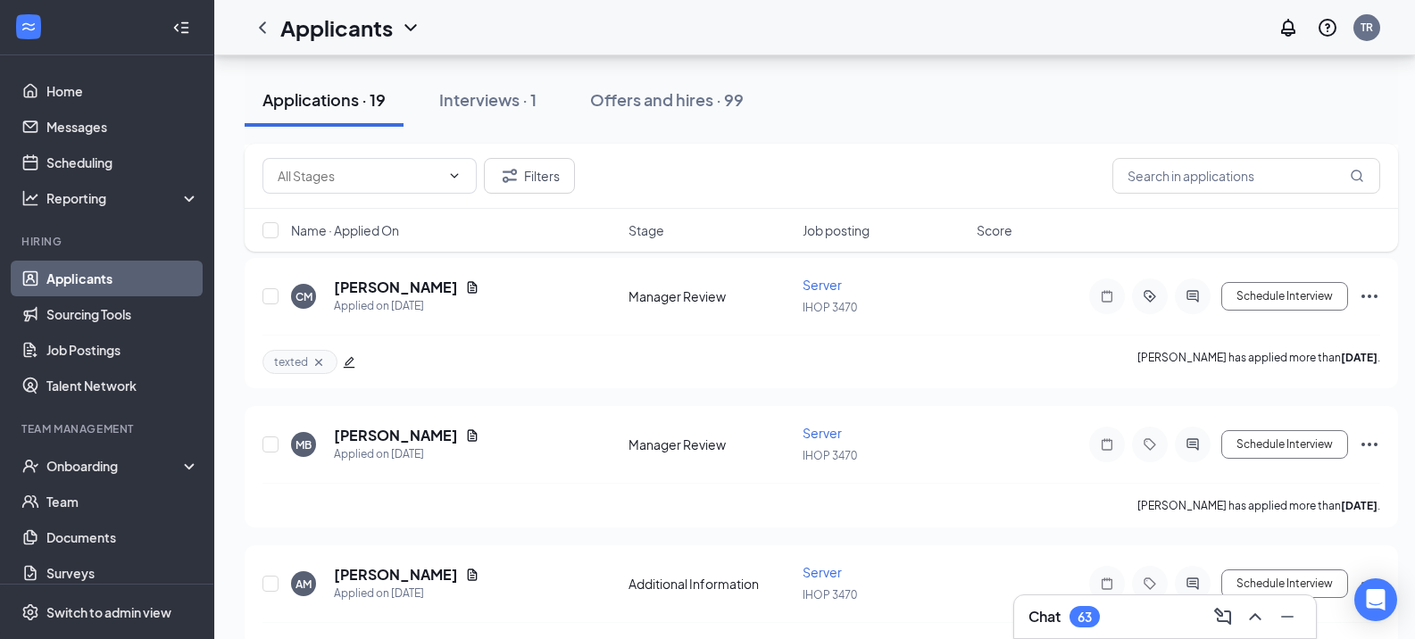
click at [1256, 619] on icon "ChevronUp" at bounding box center [1254, 616] width 21 height 21
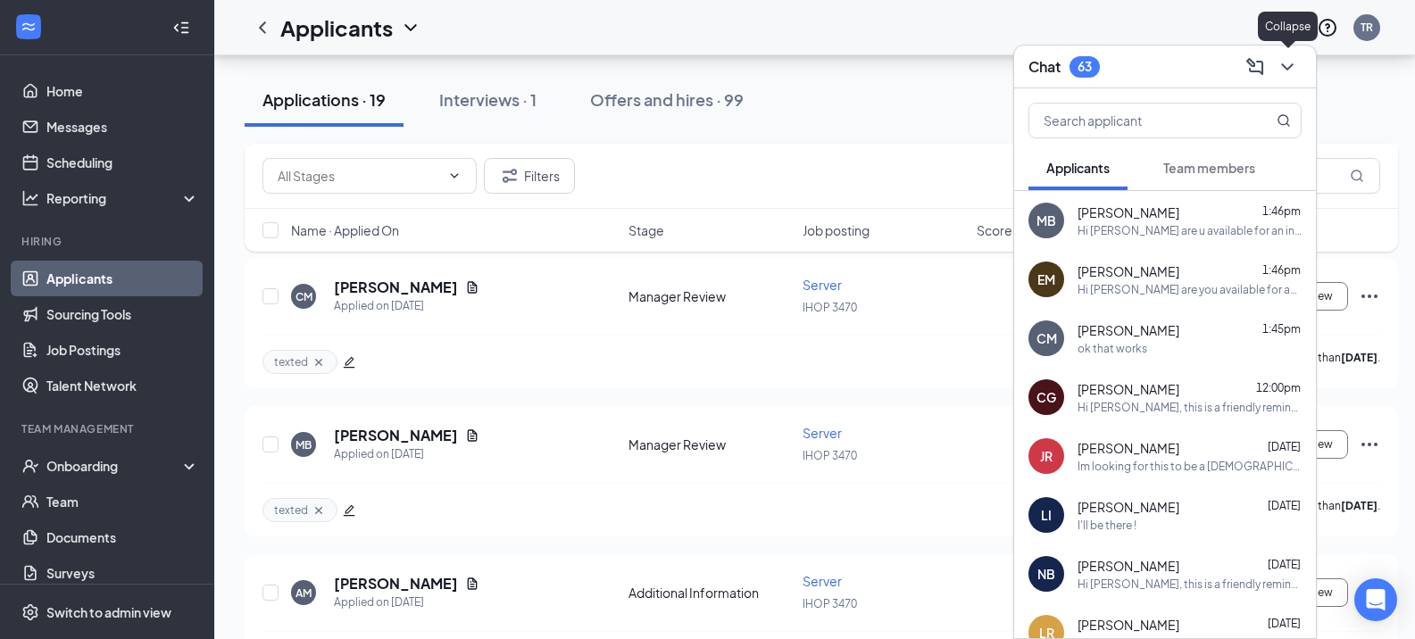
click at [1286, 67] on icon "ChevronDown" at bounding box center [1287, 66] width 12 height 7
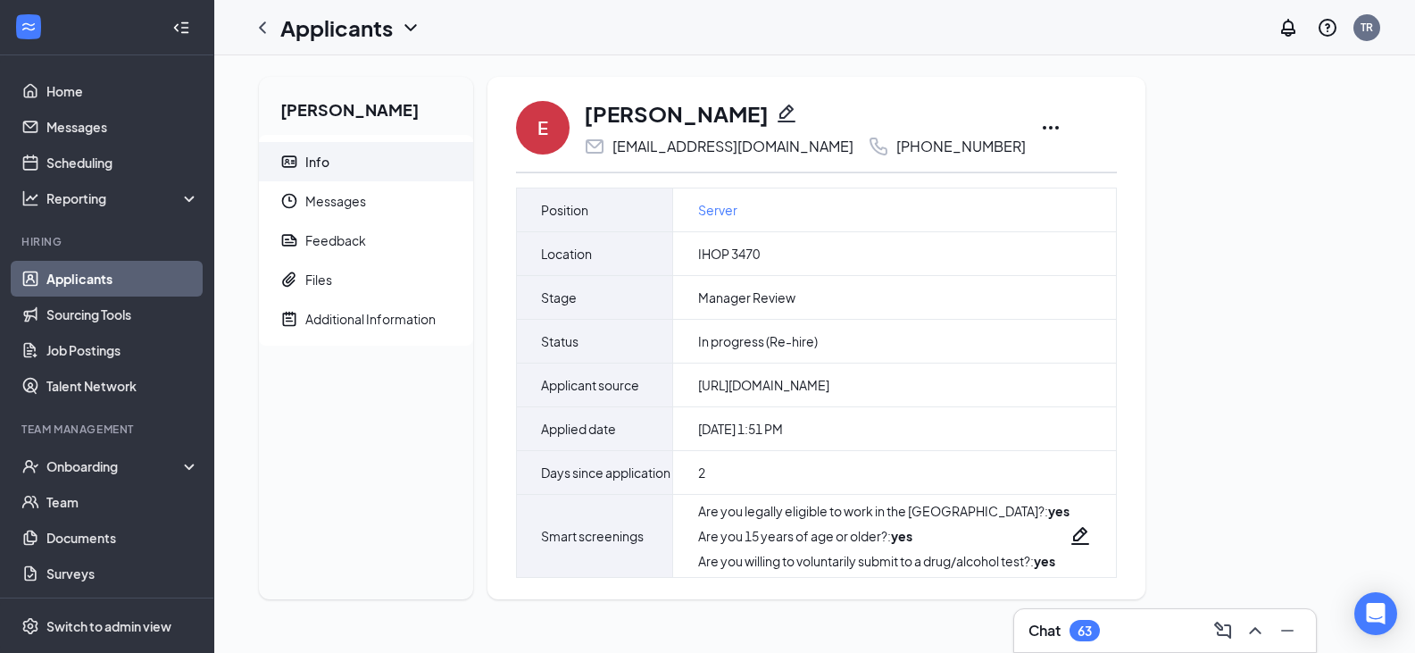
scroll to position [4, 0]
click at [336, 312] on div "Additional Information" at bounding box center [370, 319] width 130 height 18
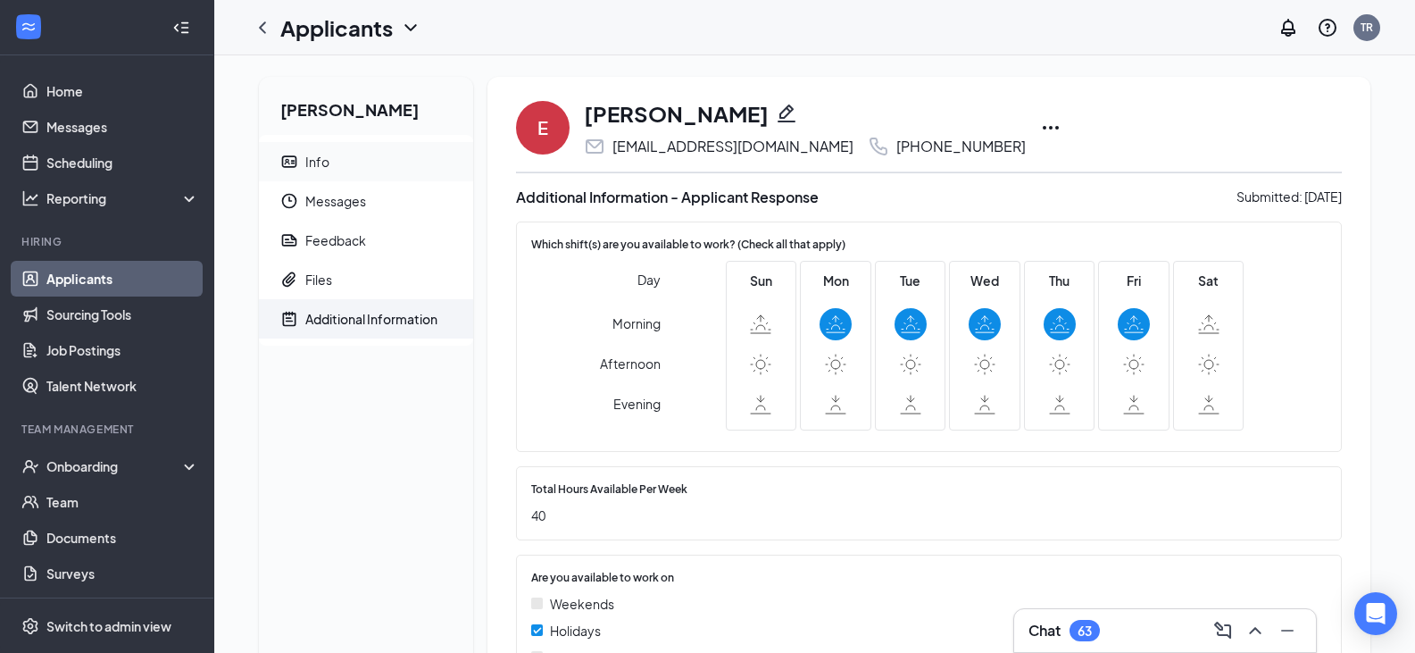
click at [316, 162] on div "Info" at bounding box center [317, 162] width 24 height 18
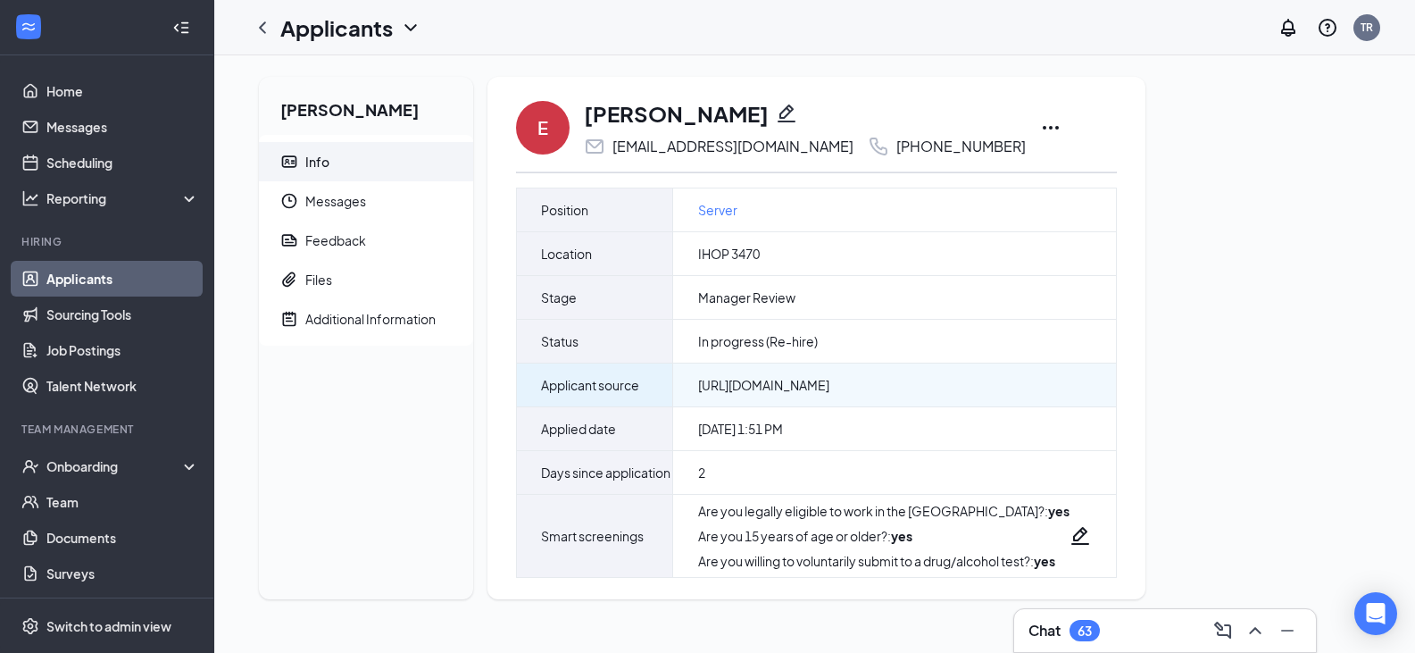
scroll to position [4, 0]
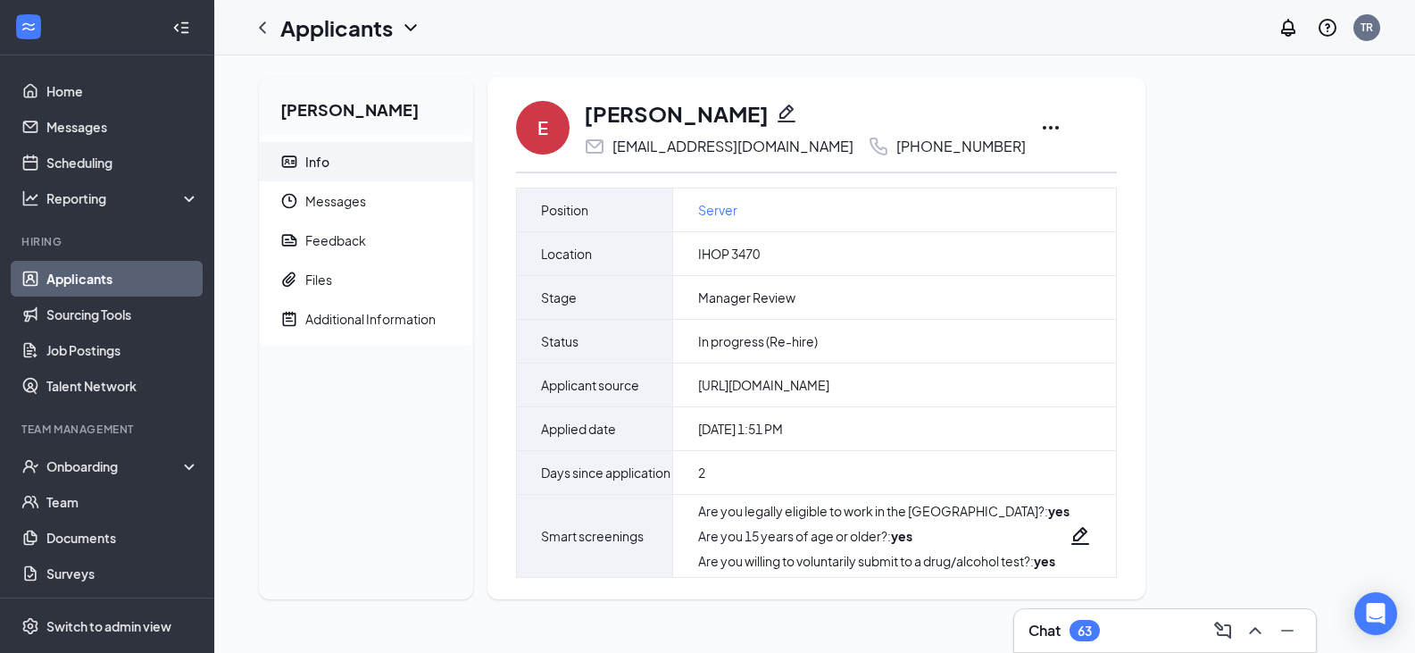
click at [119, 277] on link "Applicants" at bounding box center [122, 279] width 153 height 36
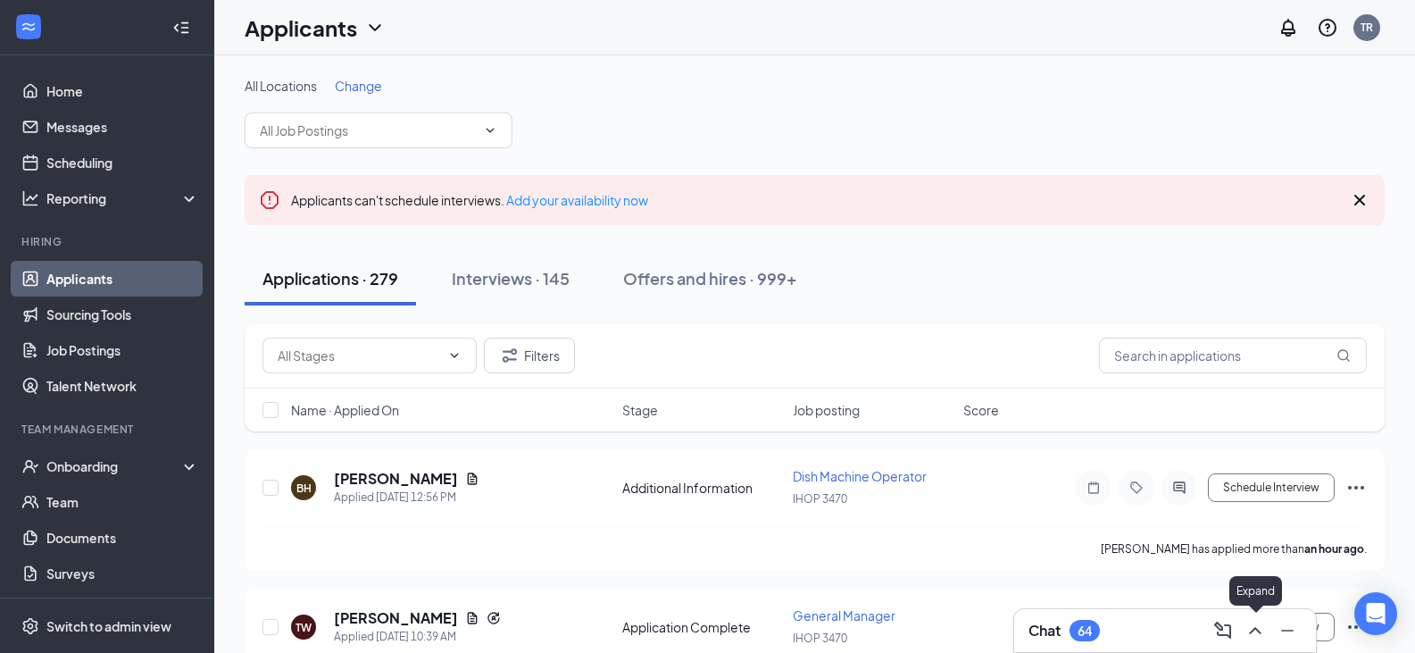
click at [1256, 627] on icon "ChevronUp" at bounding box center [1254, 629] width 21 height 21
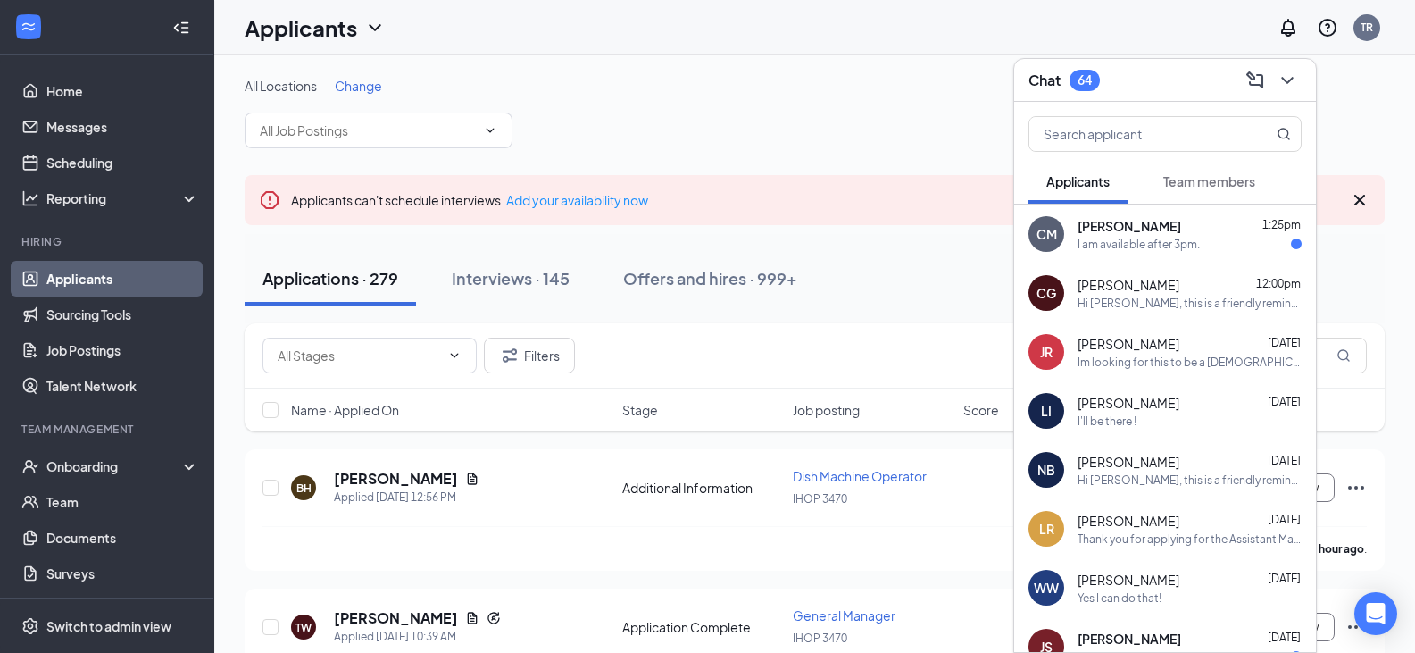
click at [1132, 245] on div "I am available after 3pm." at bounding box center [1138, 244] width 122 height 15
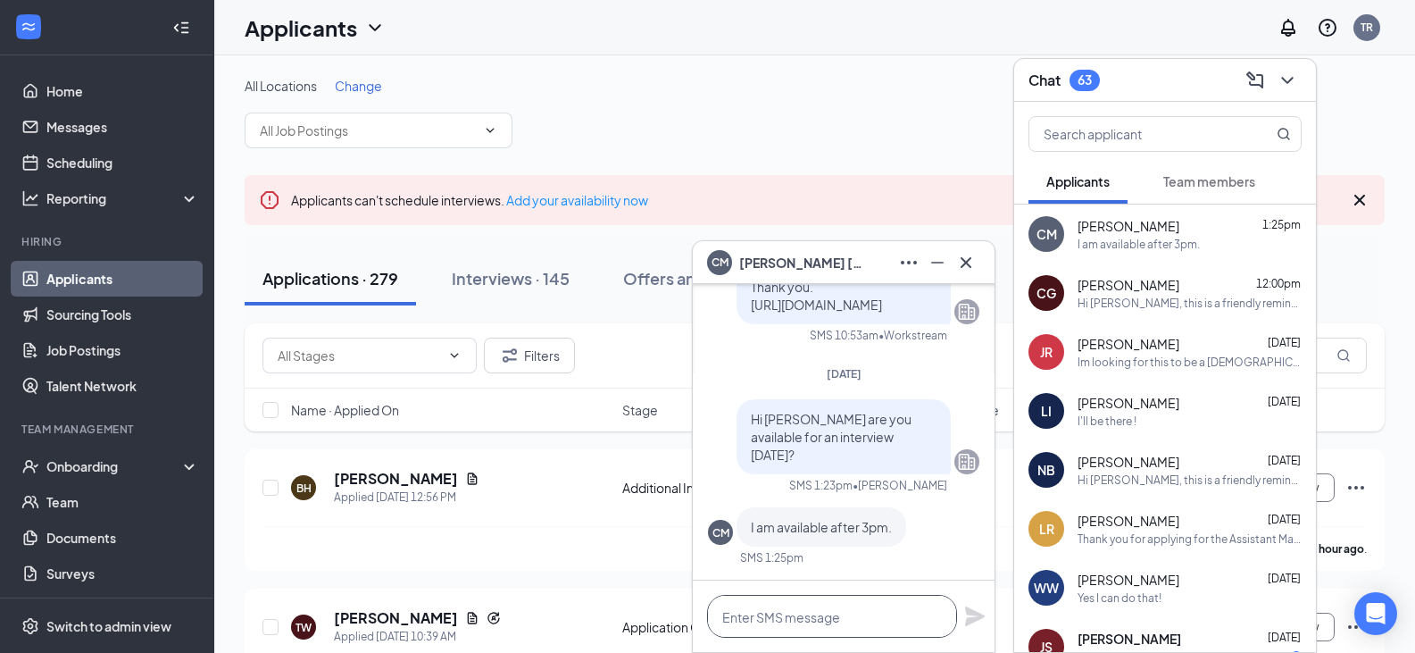
click at [802, 616] on textarea at bounding box center [832, 616] width 250 height 43
type textarea "w"
type textarea "what about [DATE] between 1-3P?"
click at [975, 612] on icon "Plane" at bounding box center [975, 616] width 20 height 20
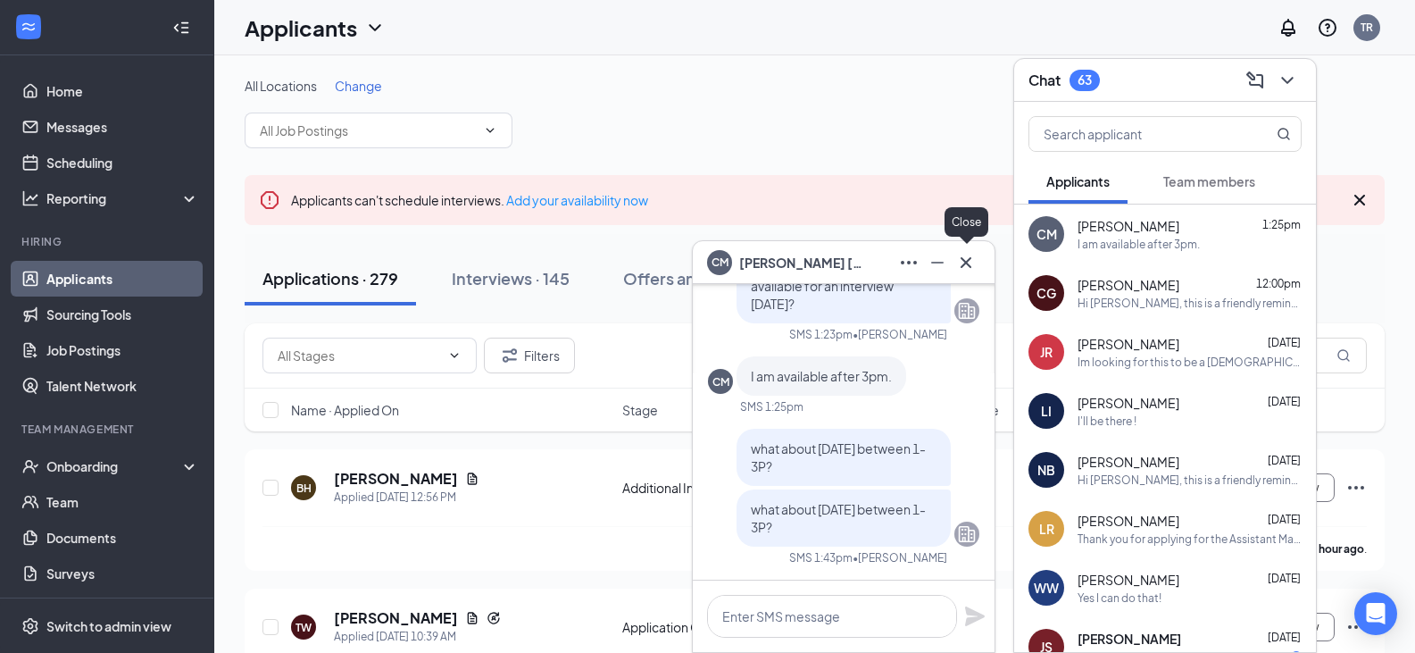
click at [977, 256] on button at bounding box center [966, 262] width 29 height 29
